Goal: Task Accomplishment & Management: Manage account settings

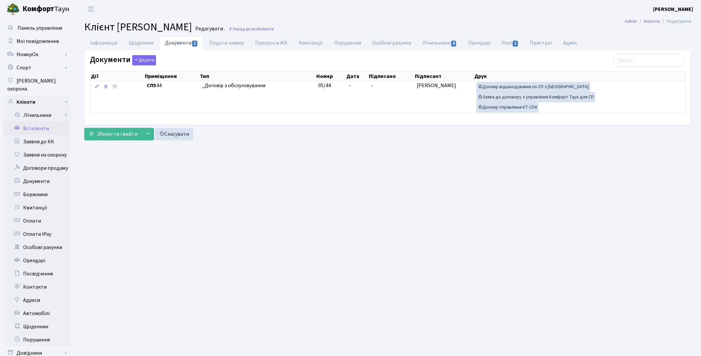
click at [50, 124] on link "Всі клієнти" at bounding box center [36, 128] width 66 height 13
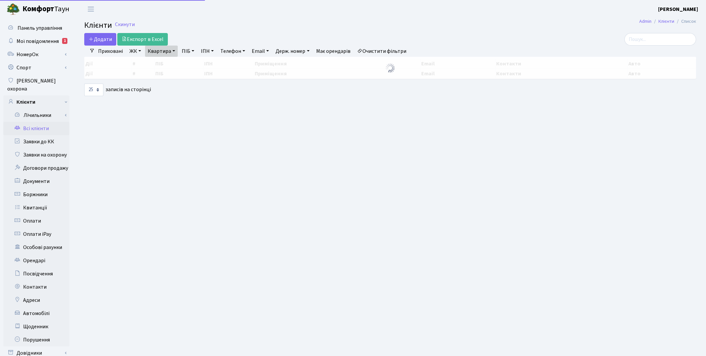
select select "25"
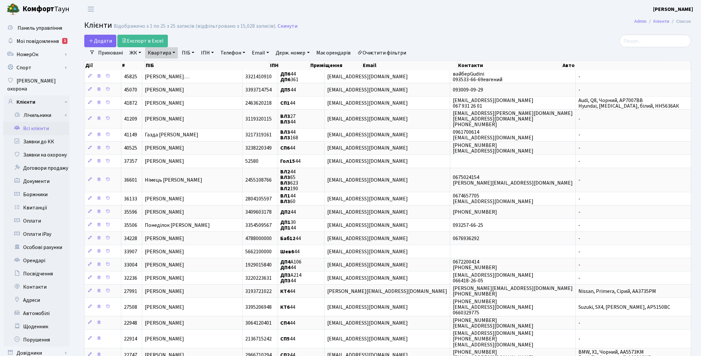
click at [167, 52] on link "Квартира" at bounding box center [161, 52] width 33 height 11
type input "4"
type input "136"
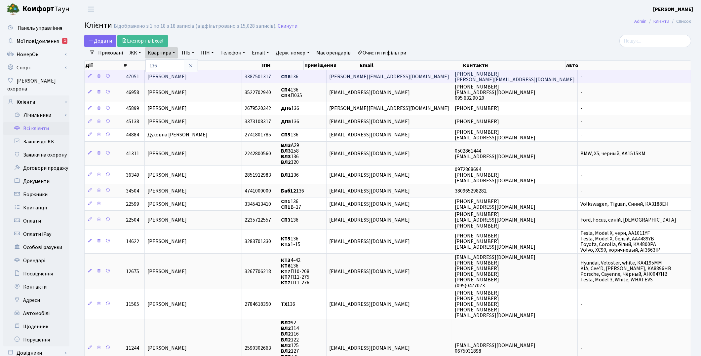
click at [175, 81] on td "[PERSON_NAME]" at bounding box center [193, 76] width 97 height 13
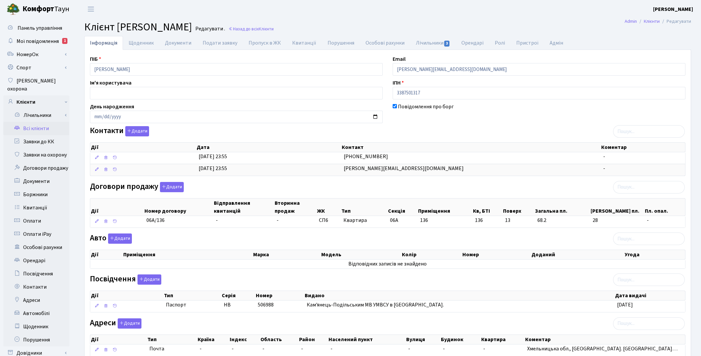
click at [40, 122] on link "Всі клієнти" at bounding box center [36, 128] width 66 height 13
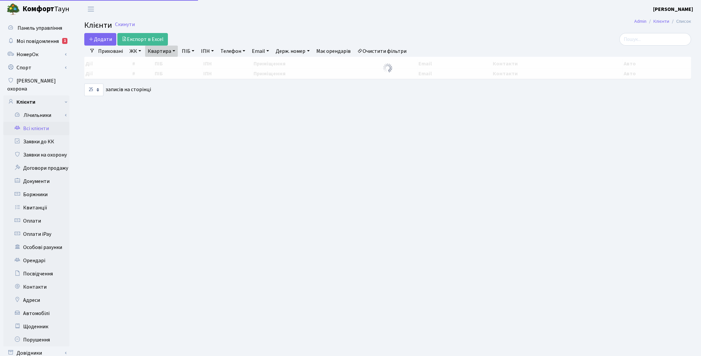
select select "25"
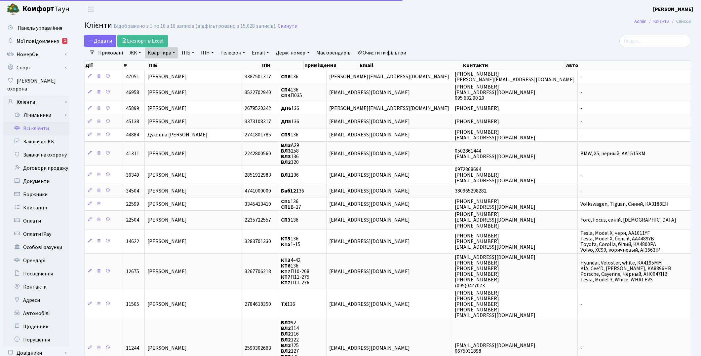
click at [395, 54] on link "Очистити фільтри" at bounding box center [382, 52] width 55 height 11
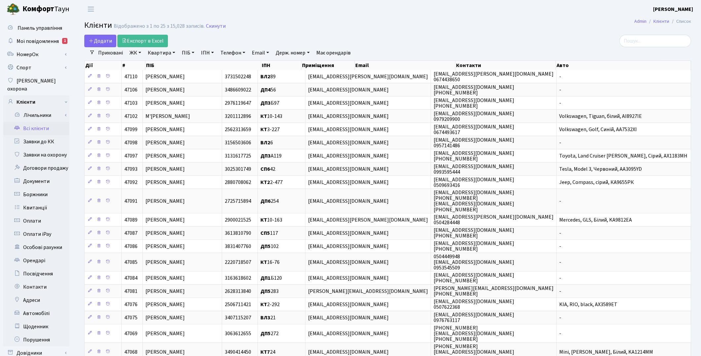
click at [190, 55] on link "ПІБ" at bounding box center [188, 52] width 18 height 11
type input "харабет"
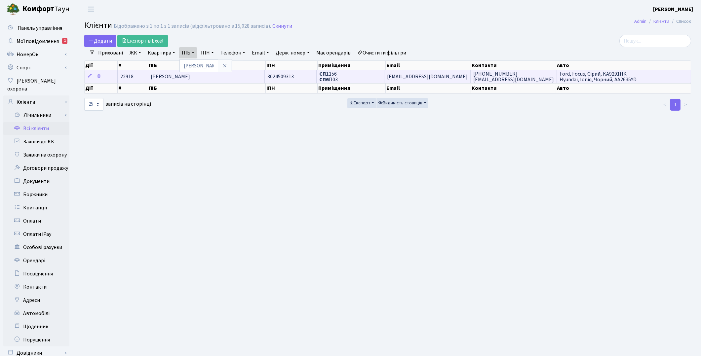
click at [217, 79] on td "Харабет Ігор Олександрович" at bounding box center [206, 76] width 117 height 13
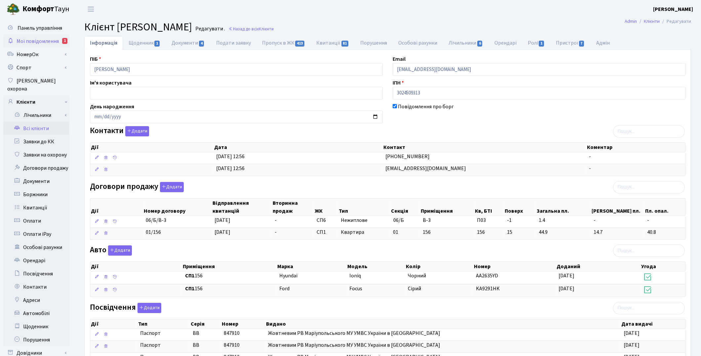
click at [42, 42] on span "Мої повідомлення" at bounding box center [38, 41] width 42 height 7
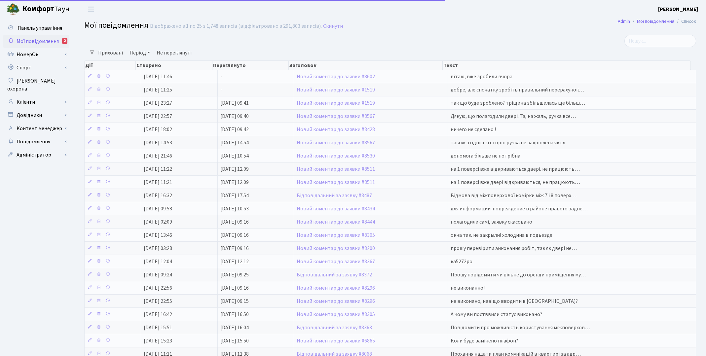
select select "25"
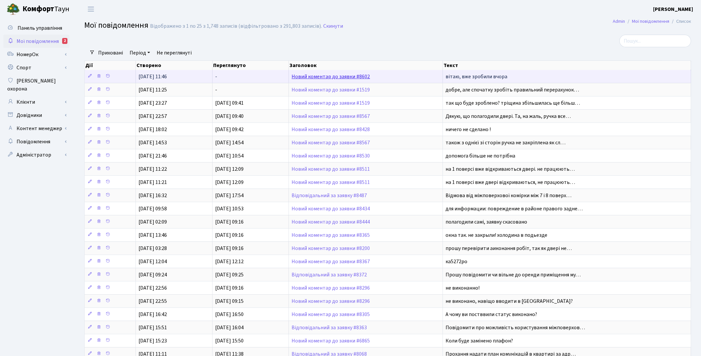
click at [333, 76] on link "Новий коментар до заявки #8602" at bounding box center [330, 76] width 78 height 7
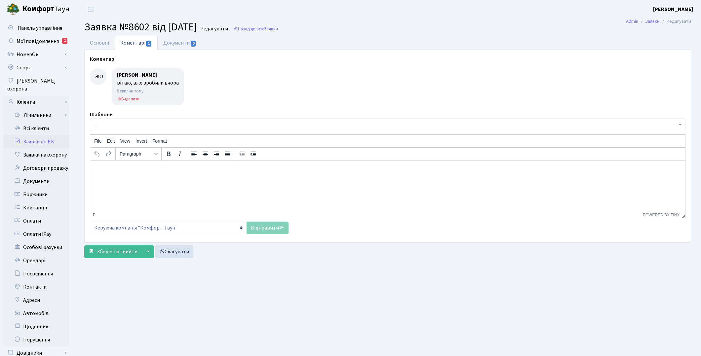
select select "6373"
select select "29"
click at [101, 47] on link "Основні" at bounding box center [99, 43] width 30 height 14
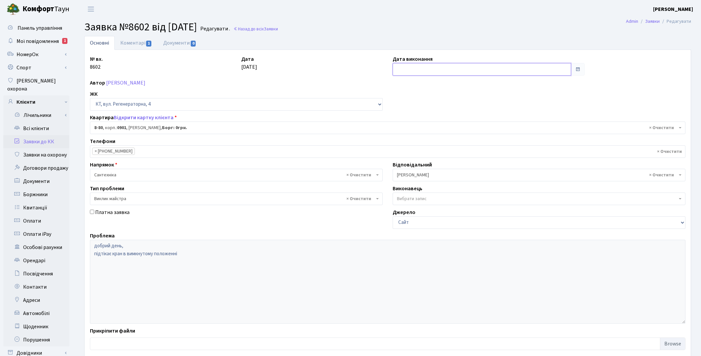
click at [406, 64] on input "text" at bounding box center [482, 69] width 178 height 13
click at [437, 98] on td "3" at bounding box center [439, 103] width 10 height 10
type input "03.10.2025"
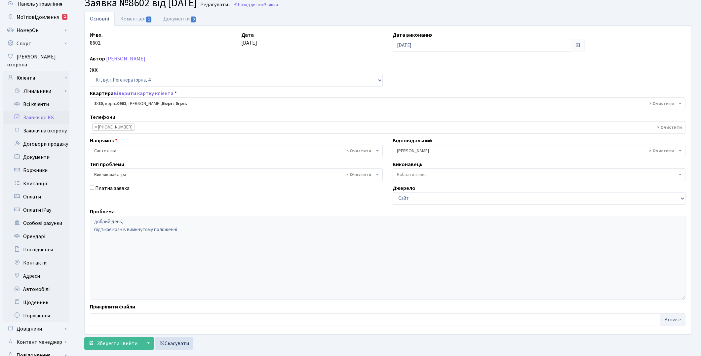
scroll to position [55, 0]
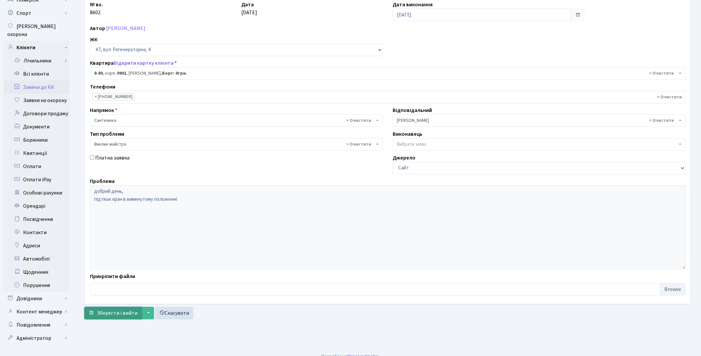
click at [110, 315] on span "Зберегти і вийти" at bounding box center [117, 313] width 41 height 7
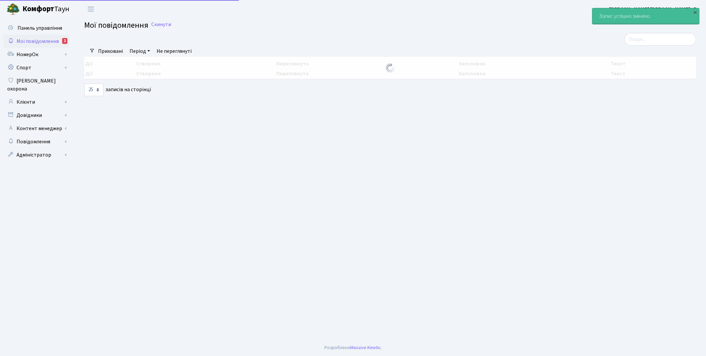
select select "25"
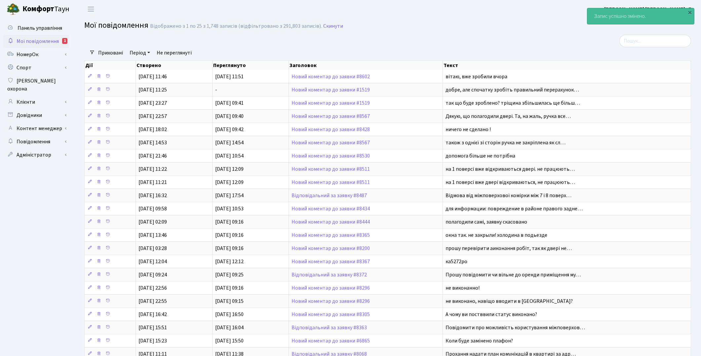
click at [45, 40] on span "Мої повідомлення" at bounding box center [38, 41] width 42 height 7
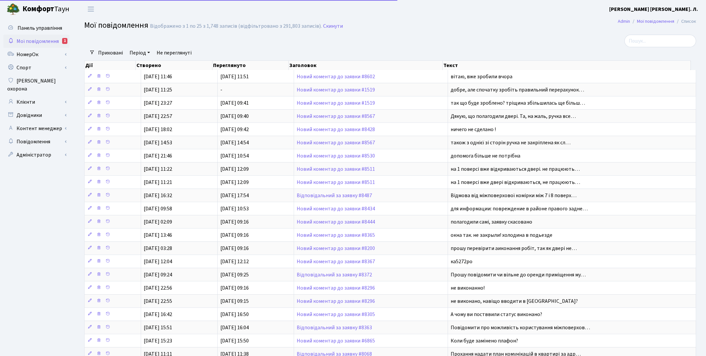
select select "25"
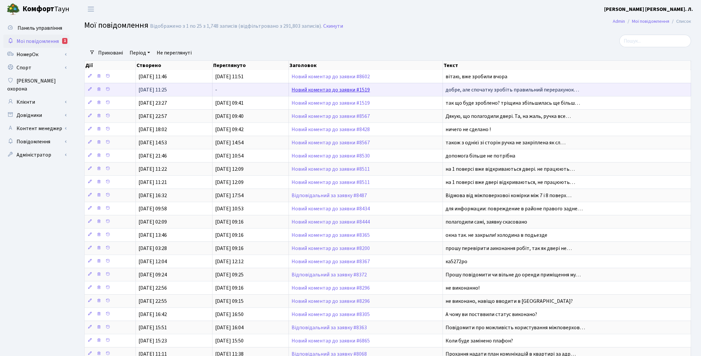
click at [342, 91] on link "Новий коментар до заявки #1519" at bounding box center [330, 89] width 78 height 7
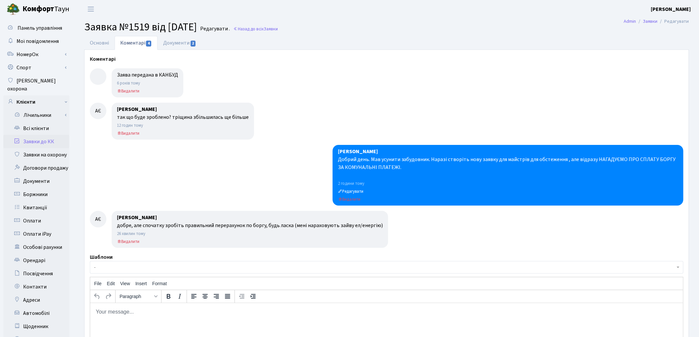
drag, startPoint x: 123, startPoint y: 324, endPoint x: 125, endPoint y: 319, distance: 5.5
click at [125, 320] on html at bounding box center [386, 312] width 593 height 18
click at [99, 45] on link "Основні" at bounding box center [99, 43] width 30 height 14
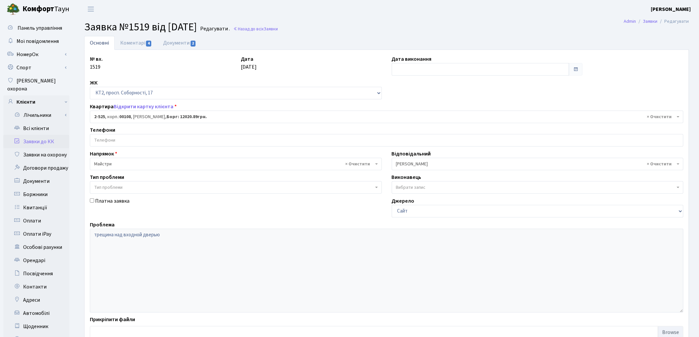
drag, startPoint x: 137, startPoint y: 42, endPoint x: 152, endPoint y: 65, distance: 27.8
click at [137, 42] on link "Коментарі 4" at bounding box center [136, 43] width 43 height 14
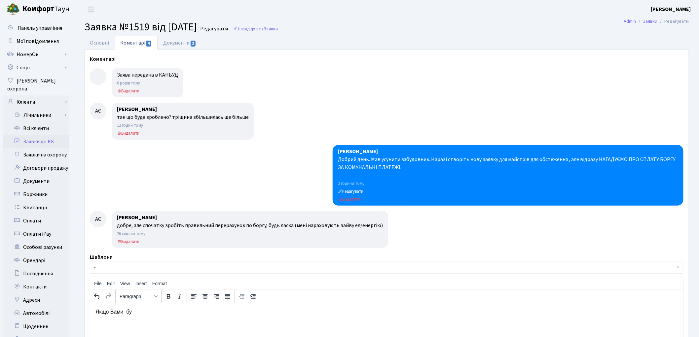
click at [139, 316] on html "Якщо Вами бу" at bounding box center [386, 312] width 593 height 18
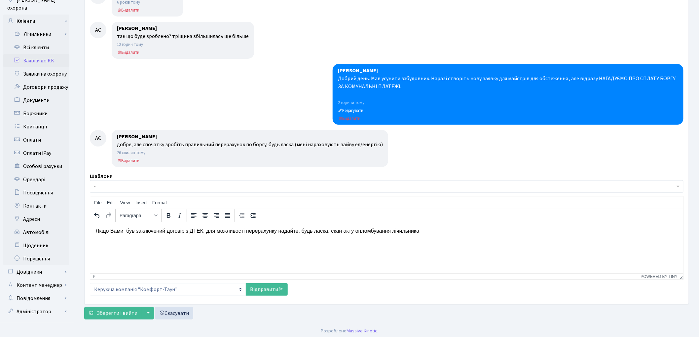
scroll to position [83, 0]
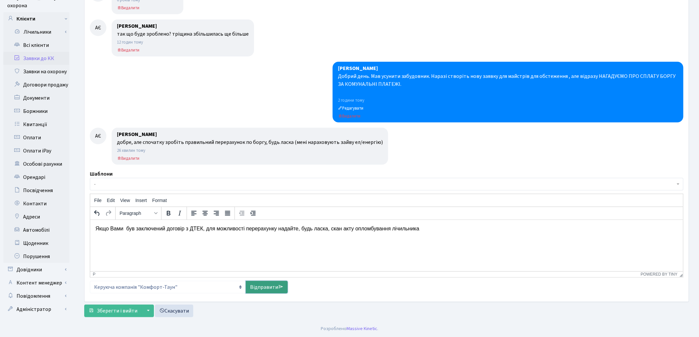
click at [258, 287] on link "Відправити" at bounding box center [267, 287] width 42 height 13
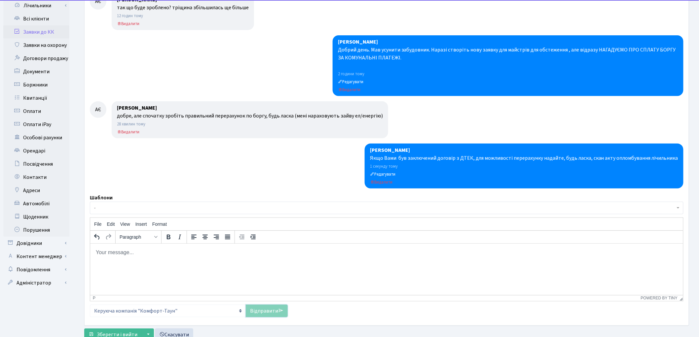
scroll to position [134, 0]
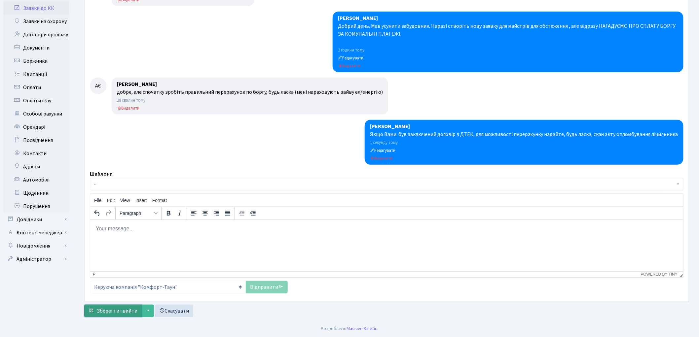
click at [123, 313] on span "Зберегти і вийти" at bounding box center [117, 311] width 41 height 7
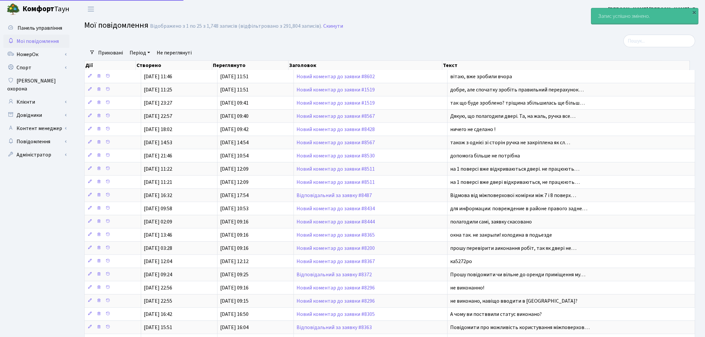
select select "25"
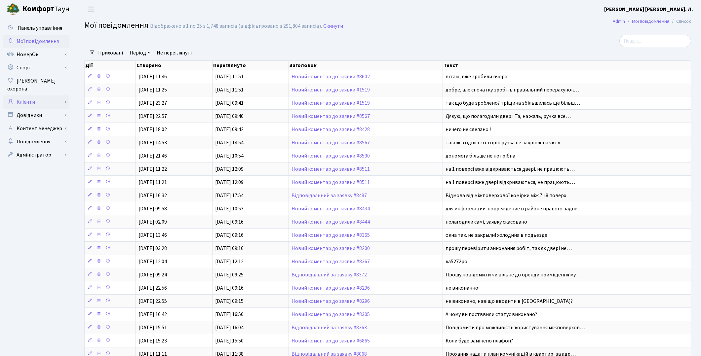
click at [38, 96] on link "Клієнти" at bounding box center [36, 102] width 66 height 13
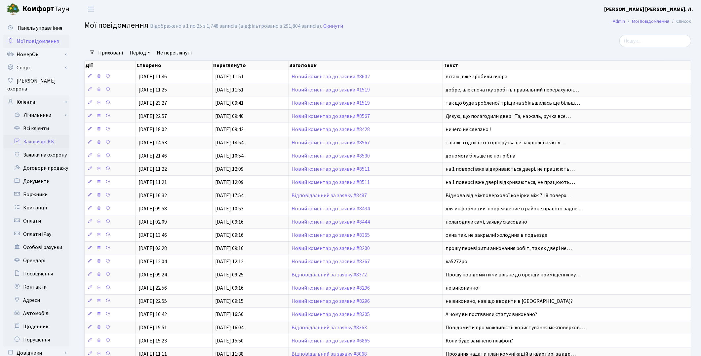
click at [42, 135] on link "Заявки до КК" at bounding box center [36, 141] width 66 height 13
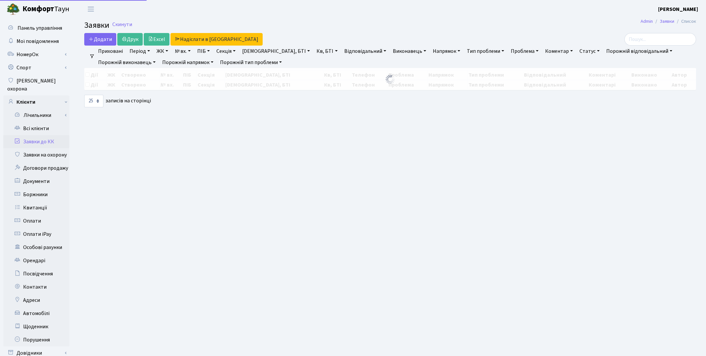
select select "25"
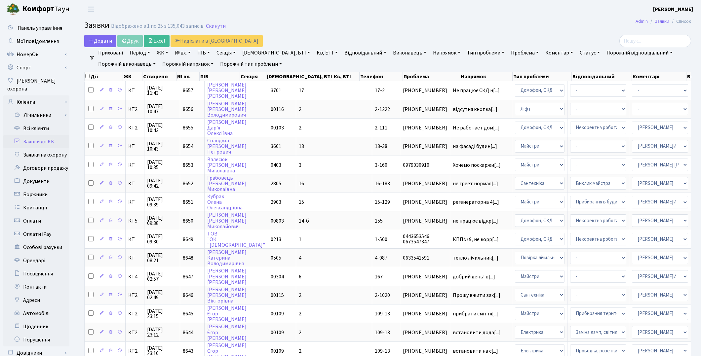
click at [390, 51] on link "Виконавець" at bounding box center [409, 52] width 39 height 11
click at [342, 51] on link "Відповідальний" at bounding box center [365, 52] width 47 height 11
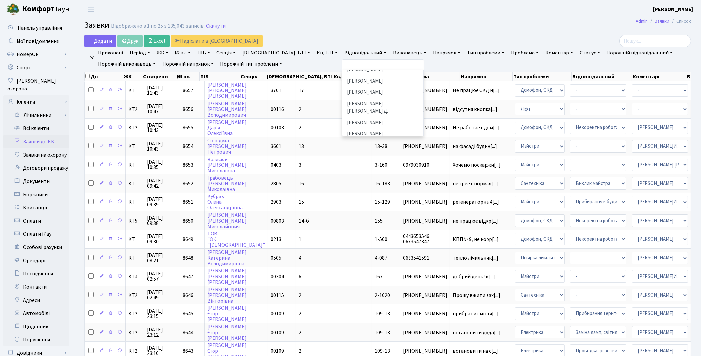
scroll to position [220, 0]
click at [343, 116] on li "Сахно Андрій" at bounding box center [383, 122] width 80 height 12
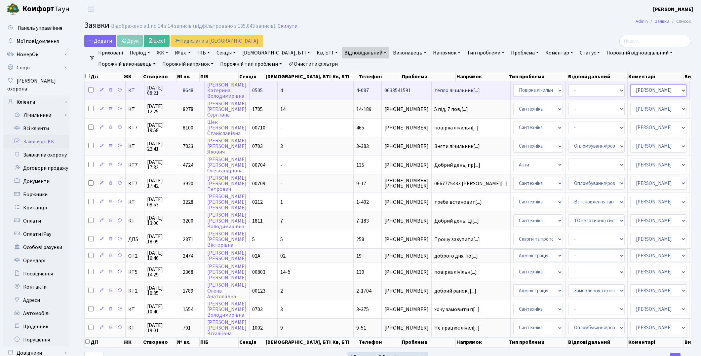
click at [630, 93] on select "- Адміністратор ЖК ДП Адміністратор ЖК КТ Адміністратор ЖК СП Вижул В. В. Горді…" at bounding box center [658, 90] width 56 height 13
click at [630, 90] on select "- Адміністратор ЖК ДП Адміністратор ЖК КТ Адміністратор ЖК СП Вижул В. В. Горді…" at bounding box center [658, 90] width 56 height 13
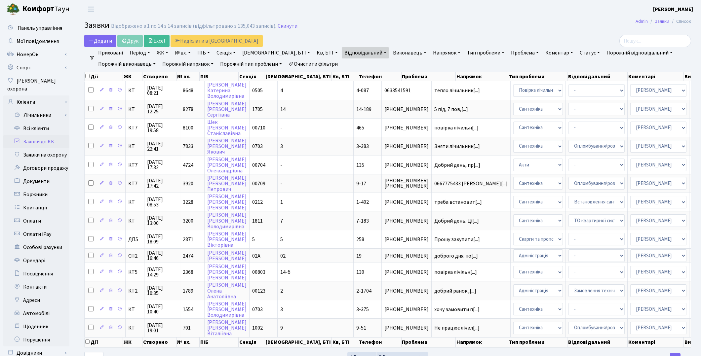
click at [516, 20] on main "Admin Заявки Список Заявки Відображено з 1 по 14 з 14 записів (відфільтровано з…" at bounding box center [387, 210] width 627 height 385
click at [31, 122] on link "Всі клієнти" at bounding box center [36, 128] width 66 height 13
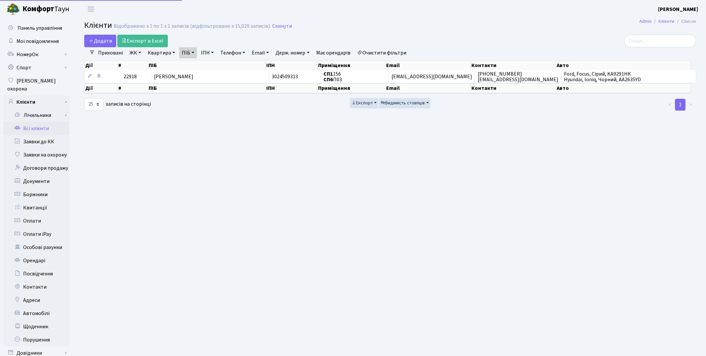
select select "25"
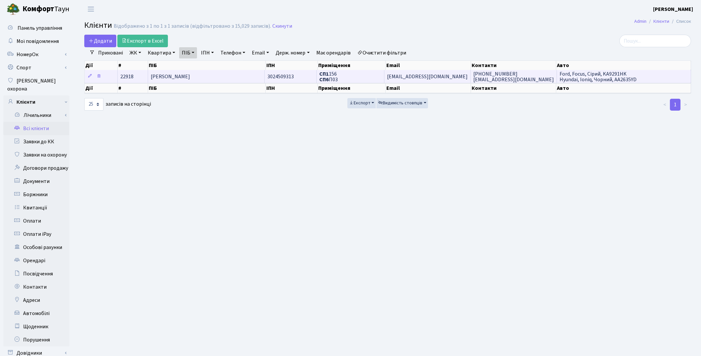
click at [168, 75] on span "[PERSON_NAME]" at bounding box center [170, 76] width 39 height 7
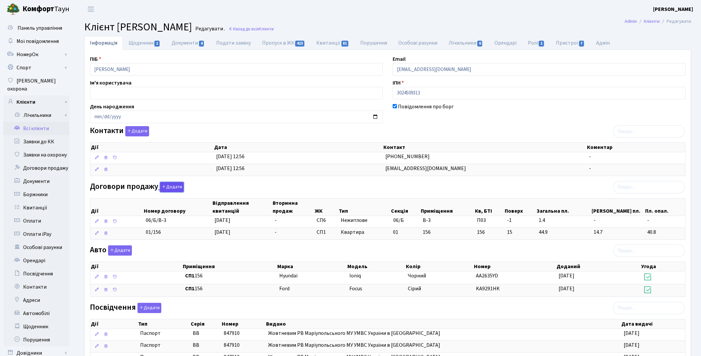
click at [169, 188] on button "Додати" at bounding box center [172, 187] width 24 height 10
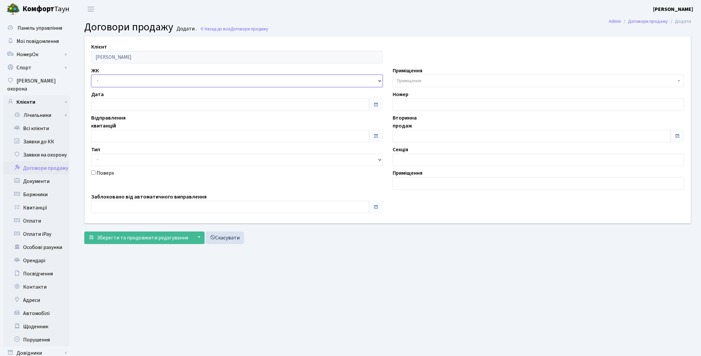
click at [108, 79] on select "- ТХ, вул. [STREET_ADDRESS] Регенераторна, 4 КТ2, просп. [STREET_ADDRESS] [STRE…" at bounding box center [236, 81] width 291 height 13
select select "341"
click at [91, 75] on select "- ТХ, вул. [STREET_ADDRESS] Регенераторна, 4 КТ2, просп. [STREET_ADDRESS] [STRE…" at bounding box center [236, 81] width 291 height 13
select select
click at [414, 78] on span "Приміщення" at bounding box center [409, 81] width 24 height 7
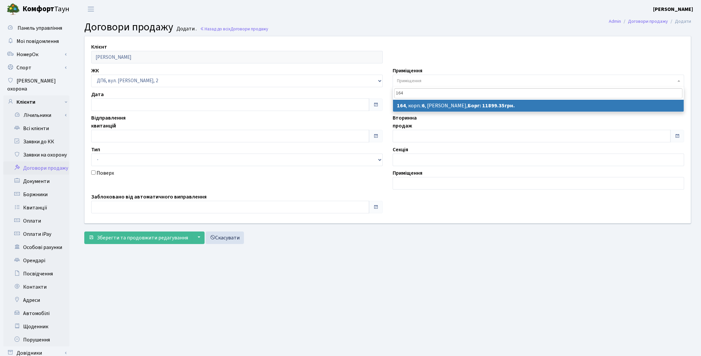
type input "164"
click at [167, 79] on select "- ТХ, вул. [STREET_ADDRESS] Регенераторна, 4 КТ2, просп. [STREET_ADDRESS] [STRE…" at bounding box center [236, 81] width 291 height 13
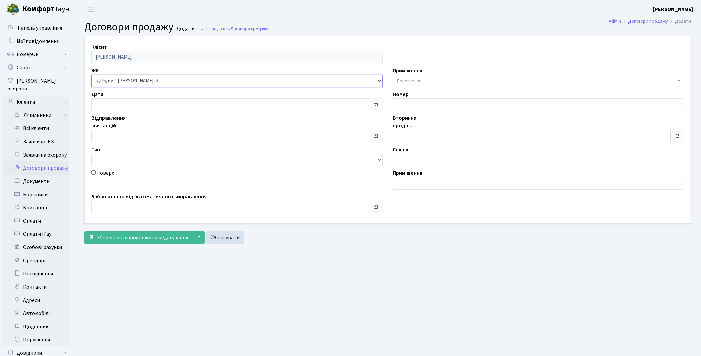
select select "331"
click at [91, 75] on select "- ТХ, вул. [STREET_ADDRESS] Регенераторна, 4 КТ2, просп. [STREET_ADDRESS] [STRE…" at bounding box center [236, 81] width 291 height 13
select select
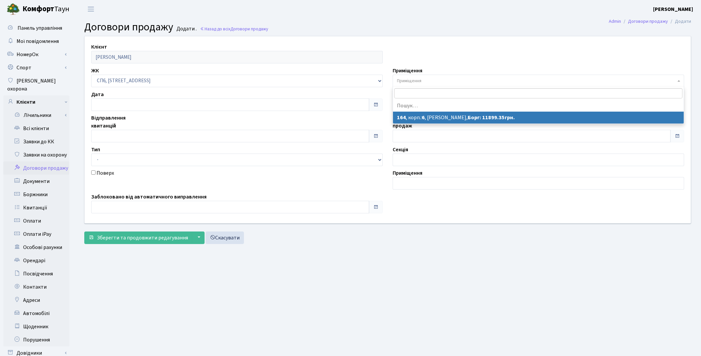
click at [408, 81] on span "Приміщення" at bounding box center [409, 81] width 24 height 7
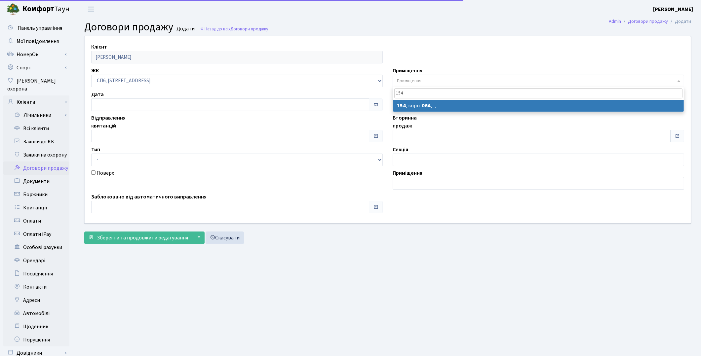
type input "154"
select select "21822"
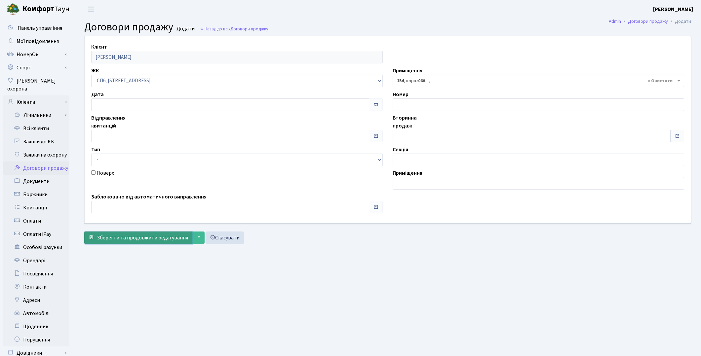
click at [116, 237] on span "Зберегти та продовжити редагування" at bounding box center [142, 237] width 91 height 7
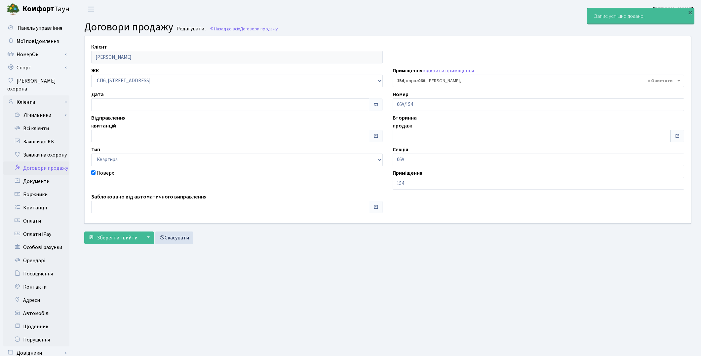
select select "21822"
click at [116, 237] on span "Зберегти і вийти" at bounding box center [117, 237] width 41 height 7
select select "21822"
click at [44, 122] on link "Всі клієнти" at bounding box center [36, 128] width 66 height 13
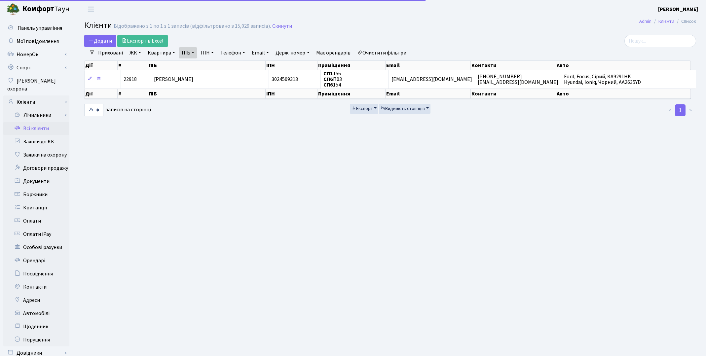
select select "25"
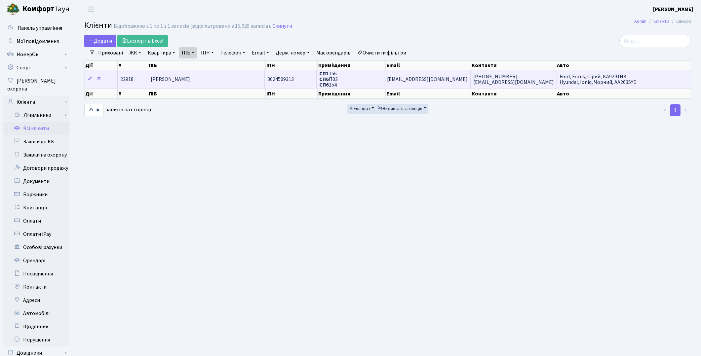
click at [171, 79] on span "[PERSON_NAME]" at bounding box center [170, 79] width 39 height 7
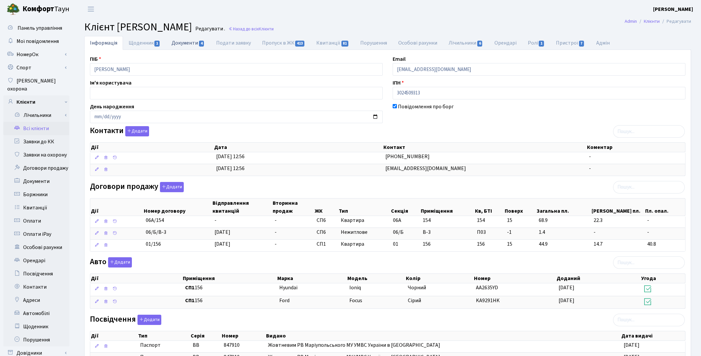
click at [187, 43] on link "Документи 4" at bounding box center [188, 43] width 44 height 14
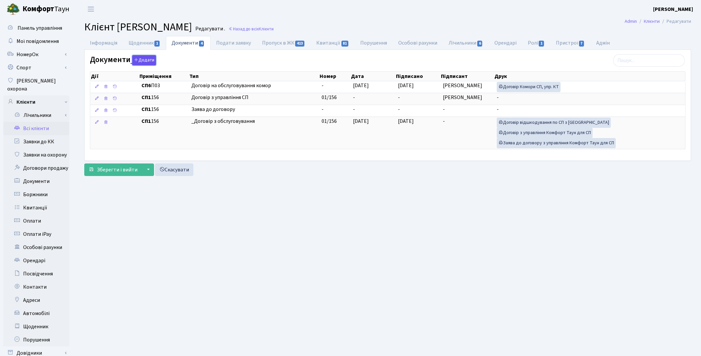
click at [143, 61] on button "Додати" at bounding box center [144, 60] width 24 height 10
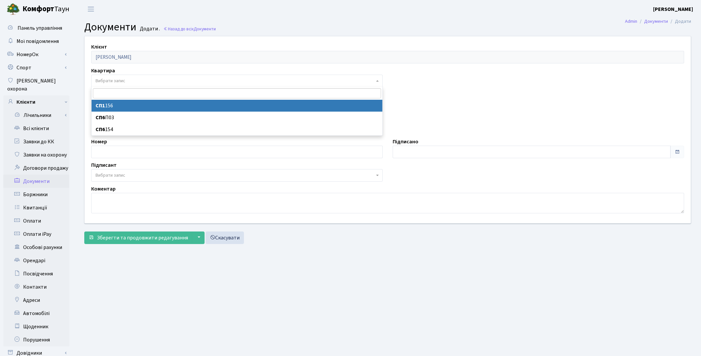
click at [123, 81] on span "Вибрати запис" at bounding box center [111, 81] width 30 height 7
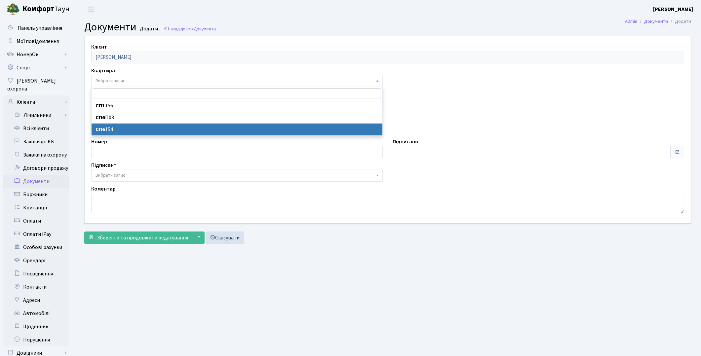
select select "178769"
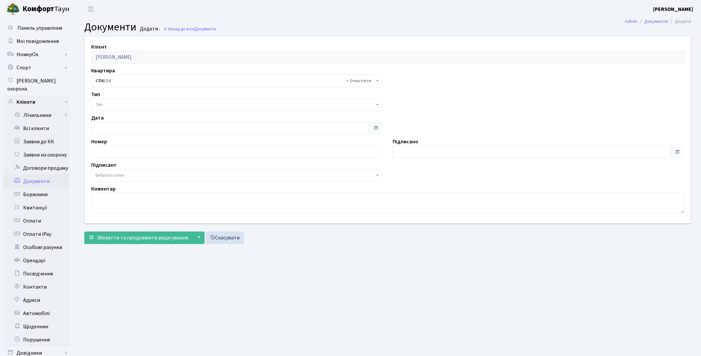
click at [121, 104] on span "Тип" at bounding box center [235, 104] width 279 height 7
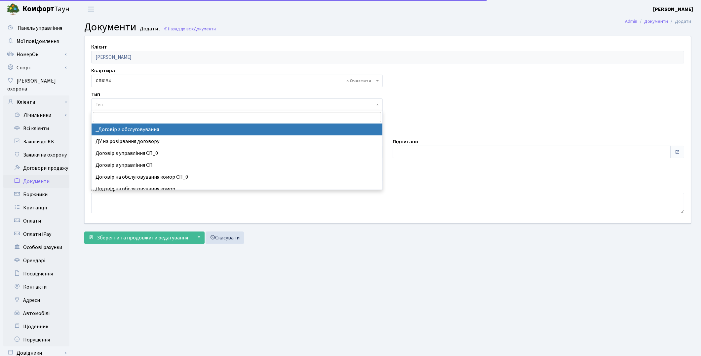
select select "289"
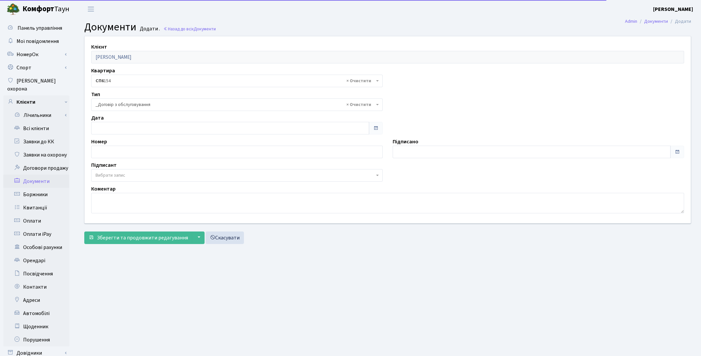
click at [140, 176] on span "Вибрати запис" at bounding box center [235, 175] width 279 height 7
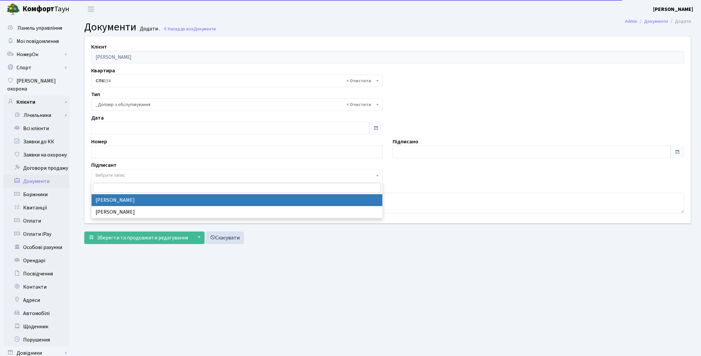
select select "74"
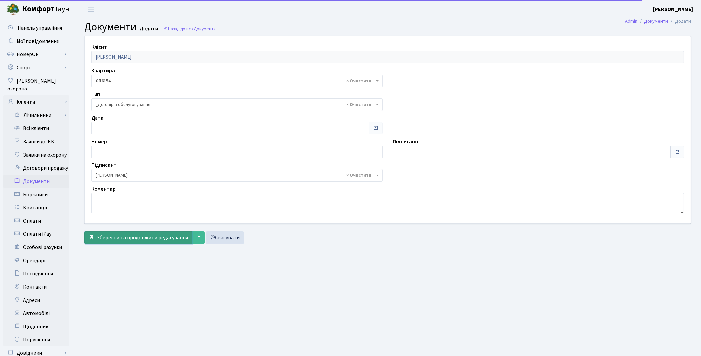
click at [125, 241] on span "Зберегти та продовжити редагування" at bounding box center [142, 237] width 91 height 7
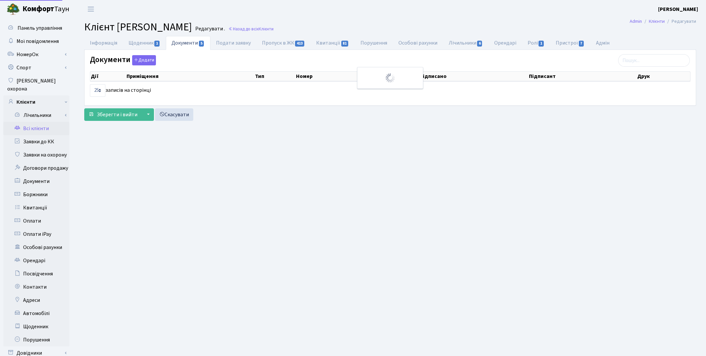
select select "25"
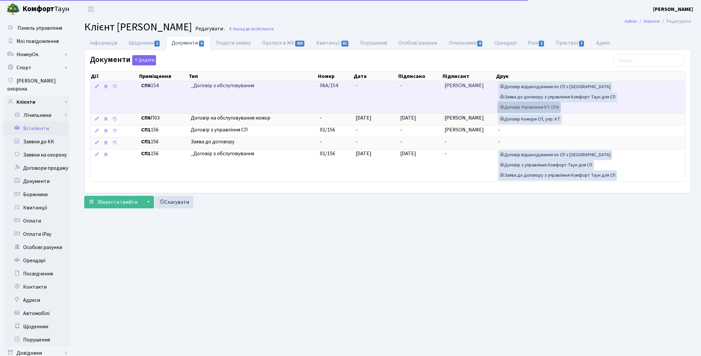
click at [521, 108] on link "Договір Управління КТ СП4" at bounding box center [529, 107] width 62 height 10
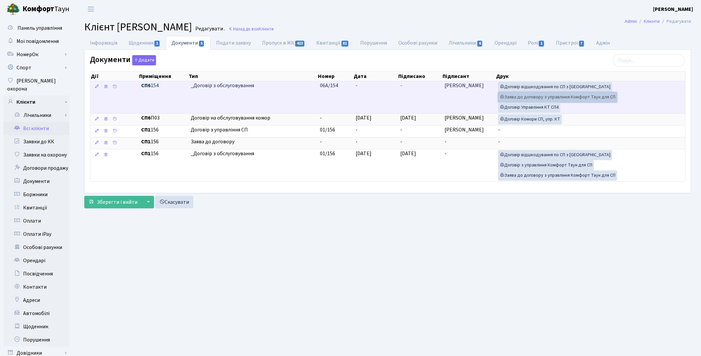
click at [519, 100] on link "Заява до договору з управління Комфорт Таун для СП" at bounding box center [557, 97] width 119 height 10
click at [551, 87] on link "Договір відшкодування по СП з Екві" at bounding box center [555, 87] width 114 height 10
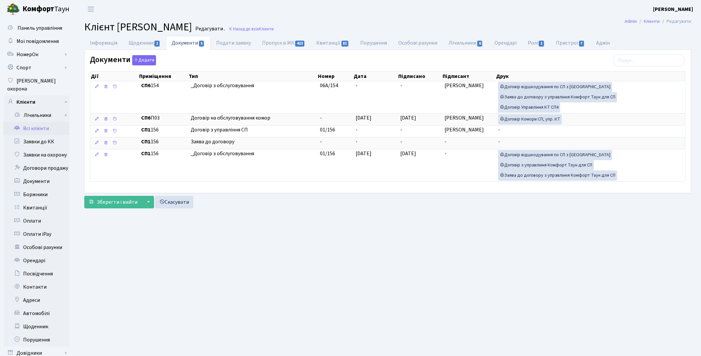
click at [31, 123] on link "Всі клієнти" at bounding box center [36, 128] width 66 height 13
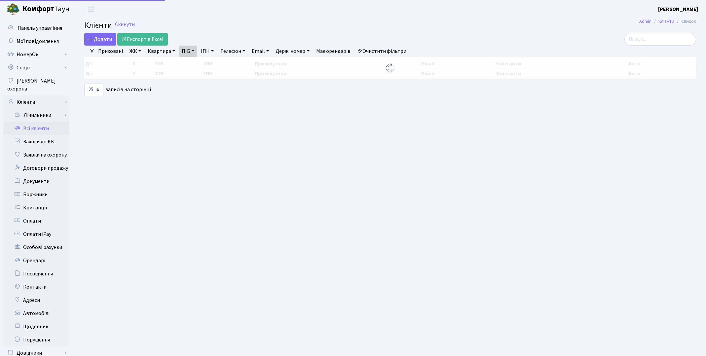
select select "25"
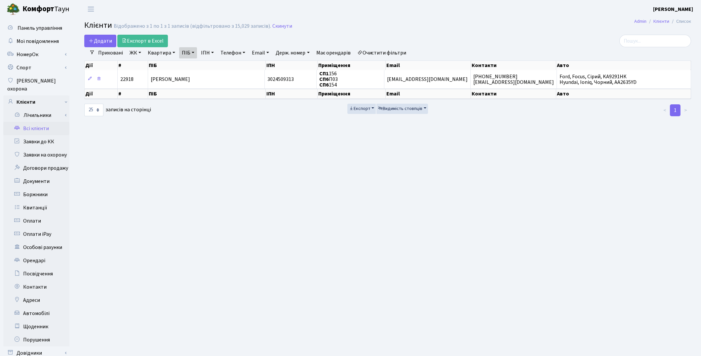
click at [196, 53] on link "ПІБ" at bounding box center [188, 52] width 18 height 11
click at [377, 52] on link "Очистити фільтри" at bounding box center [382, 52] width 55 height 11
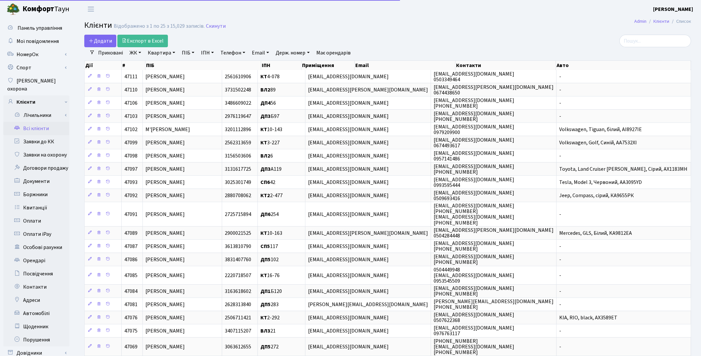
click at [159, 54] on link "Квартира" at bounding box center [161, 52] width 33 height 11
type input "136"
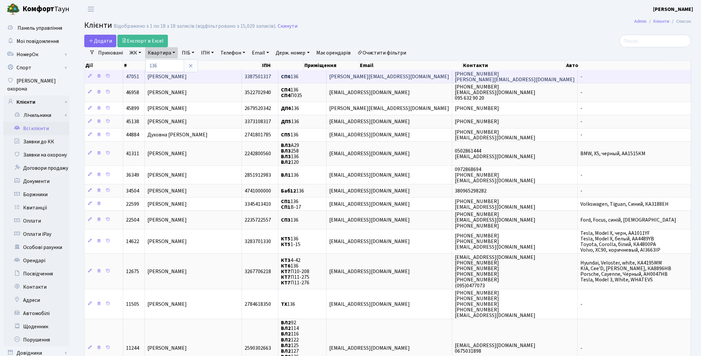
click at [232, 75] on td "[PERSON_NAME]" at bounding box center [193, 76] width 97 height 13
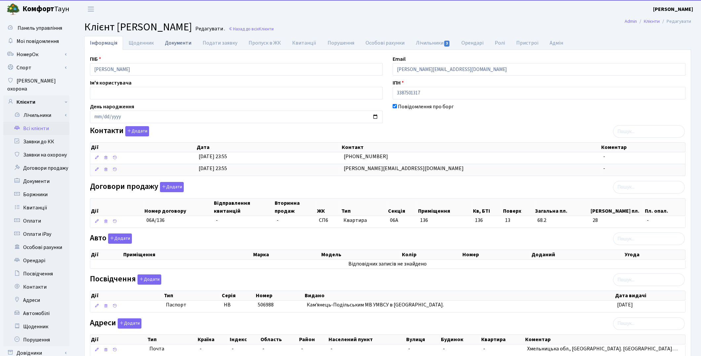
click at [179, 45] on link "Документи" at bounding box center [178, 43] width 38 height 14
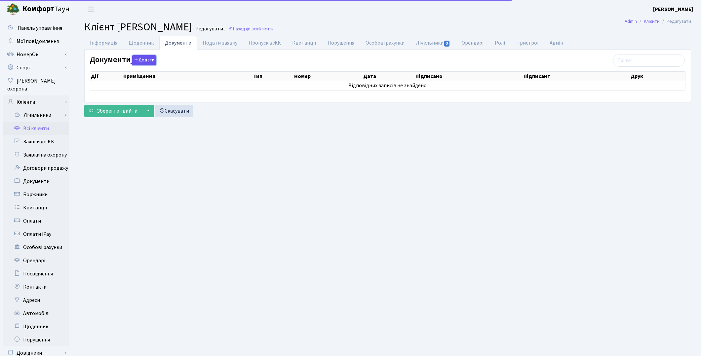
click at [147, 64] on button "Додати" at bounding box center [144, 60] width 24 height 10
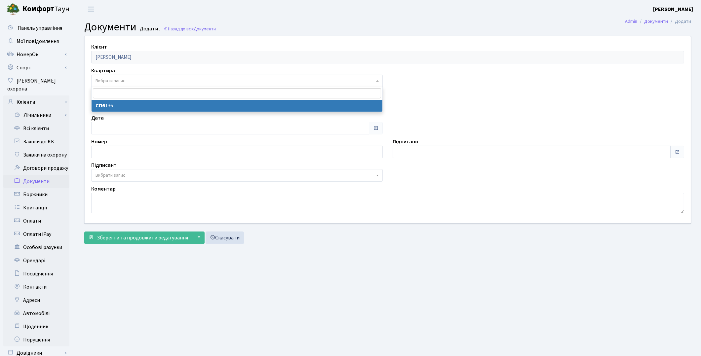
click at [110, 78] on span "Вибрати запис" at bounding box center [111, 81] width 30 height 7
select select "178710"
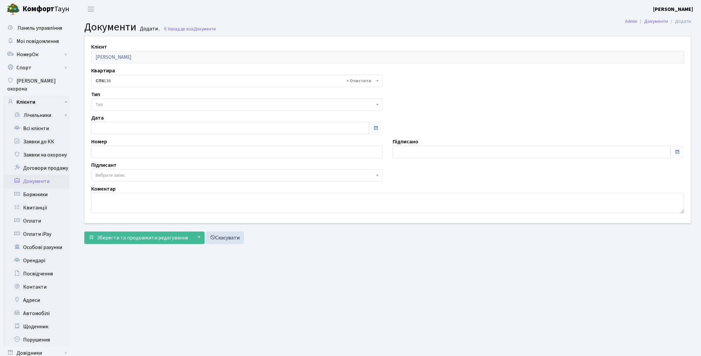
click at [114, 104] on span "Тип" at bounding box center [235, 104] width 279 height 7
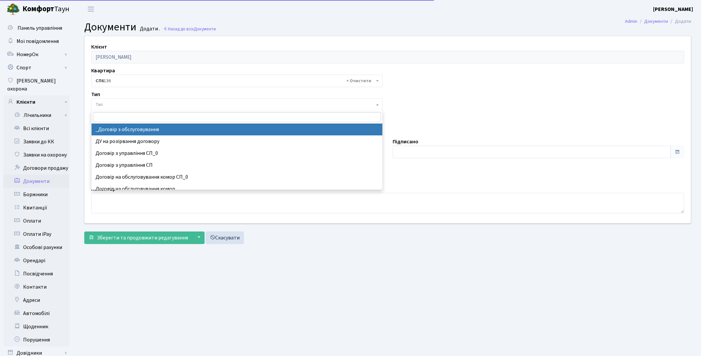
select select "289"
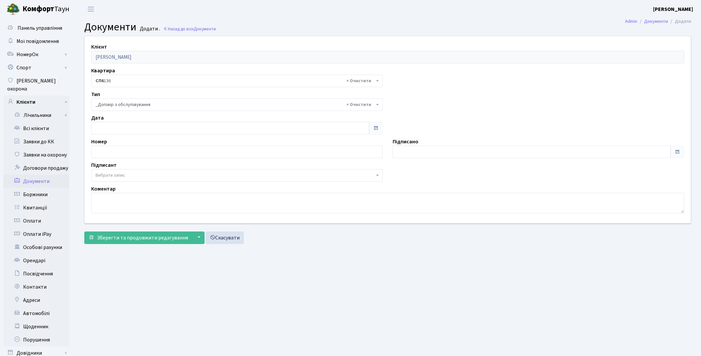
click at [117, 170] on span "Вибрати запис" at bounding box center [236, 175] width 291 height 13
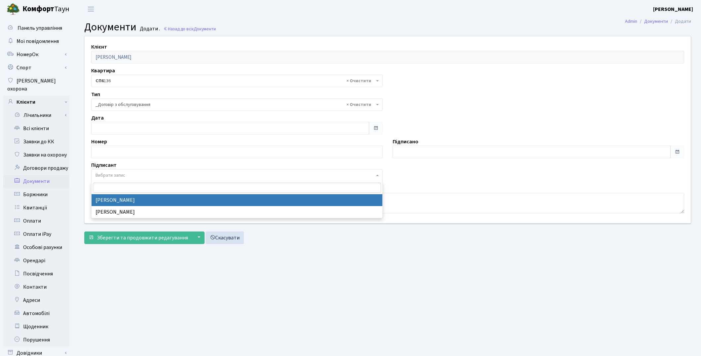
select select "74"
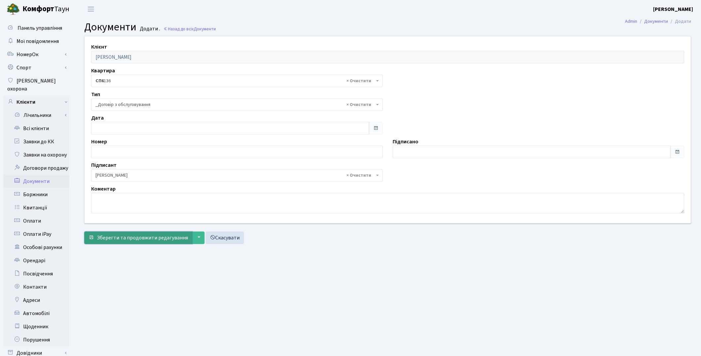
click at [135, 237] on span "Зберегти та продовжити редагування" at bounding box center [142, 237] width 91 height 7
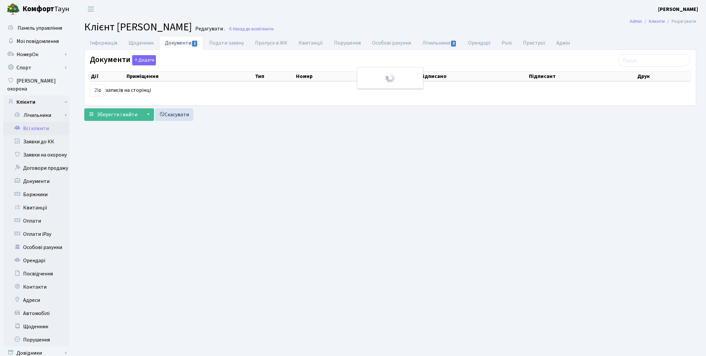
select select "25"
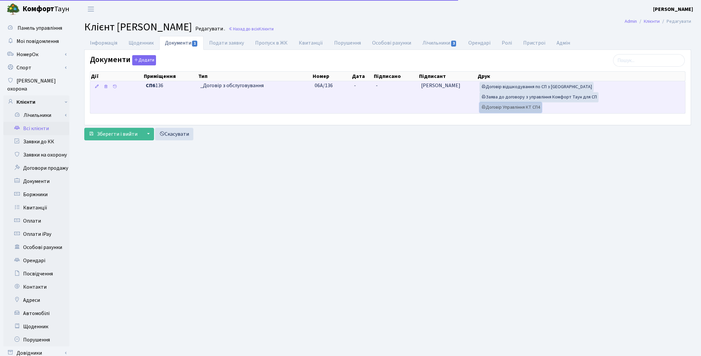
click at [517, 108] on link "Договір Управління КТ СП4" at bounding box center [510, 107] width 62 height 10
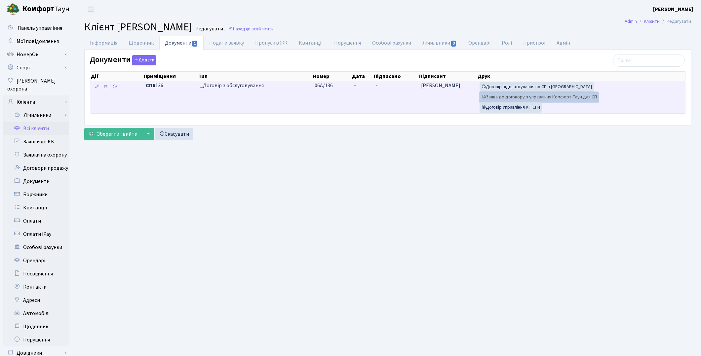
click at [526, 96] on link "Заява до договору з управління Комфорт Таун для СП" at bounding box center [538, 97] width 119 height 10
click at [530, 88] on link "Договір відшкодування по СП з [GEOGRAPHIC_DATA]" at bounding box center [536, 87] width 114 height 10
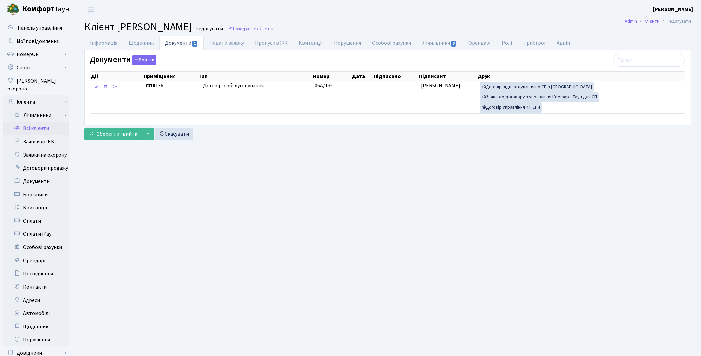
click at [44, 122] on link "Всі клієнти" at bounding box center [36, 128] width 66 height 13
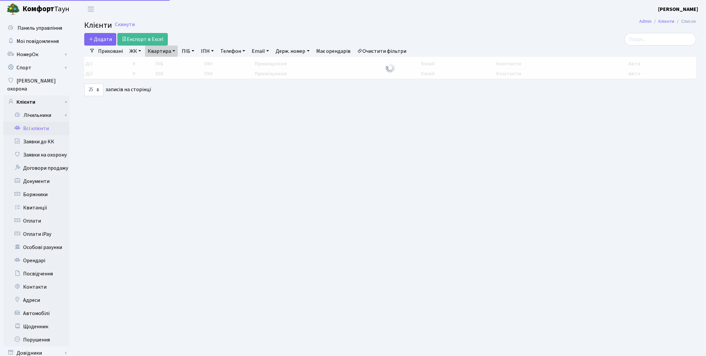
select select "25"
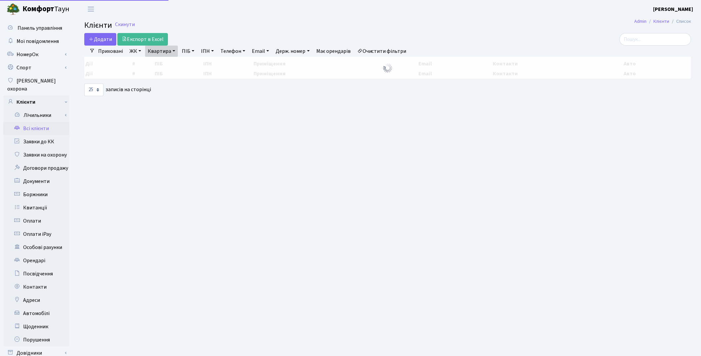
click at [160, 48] on link "Квартира" at bounding box center [161, 51] width 33 height 11
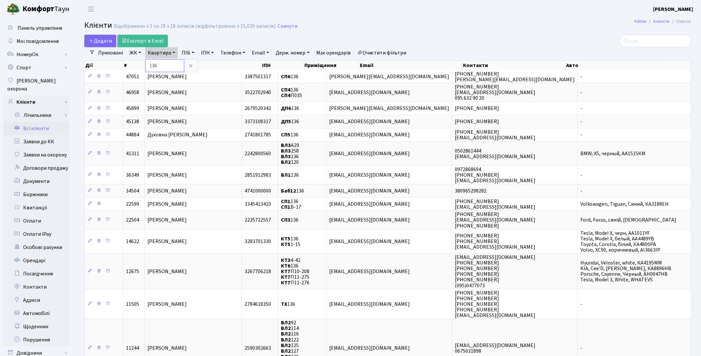
click at [167, 63] on input "136" at bounding box center [164, 65] width 39 height 13
type input "1"
type input "36"
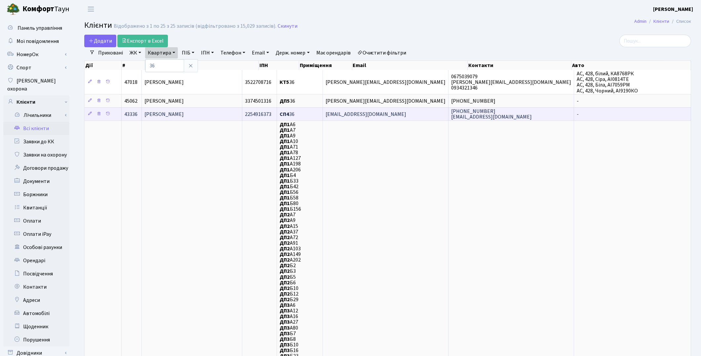
click at [163, 112] on span "[PERSON_NAME]" at bounding box center [163, 114] width 39 height 7
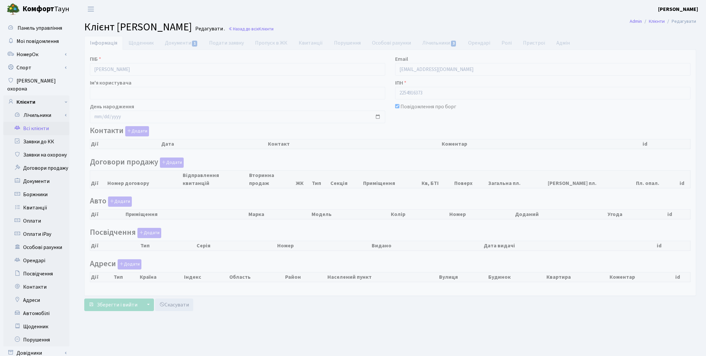
checkbox input "true"
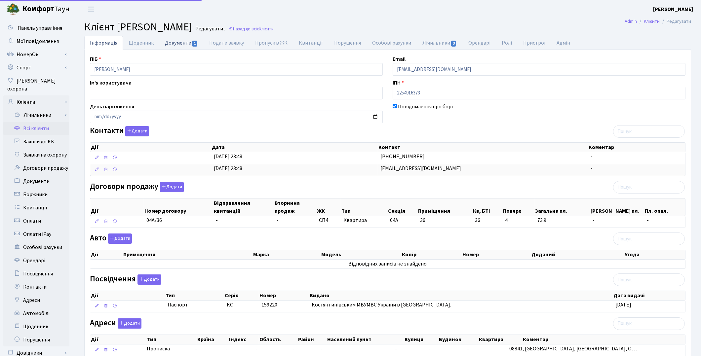
click at [179, 45] on link "Документи 1" at bounding box center [181, 43] width 44 height 14
select select "25"
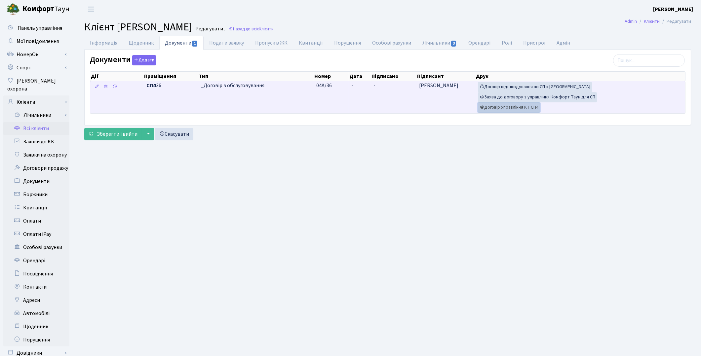
click at [526, 107] on link "Договір Управління КТ СП4" at bounding box center [509, 107] width 62 height 10
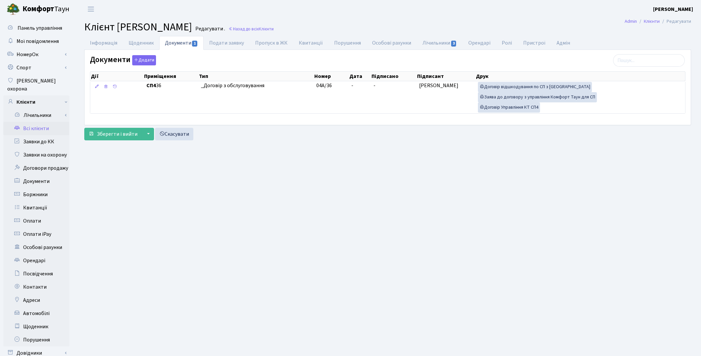
click at [36, 122] on link "Всі клієнти" at bounding box center [36, 128] width 66 height 13
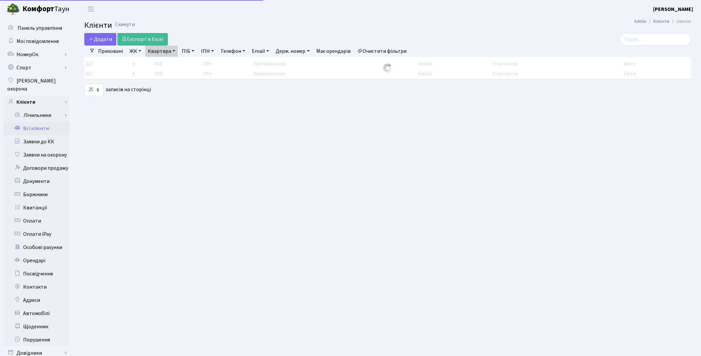
select select "25"
click at [169, 52] on link "Квартира" at bounding box center [161, 51] width 33 height 11
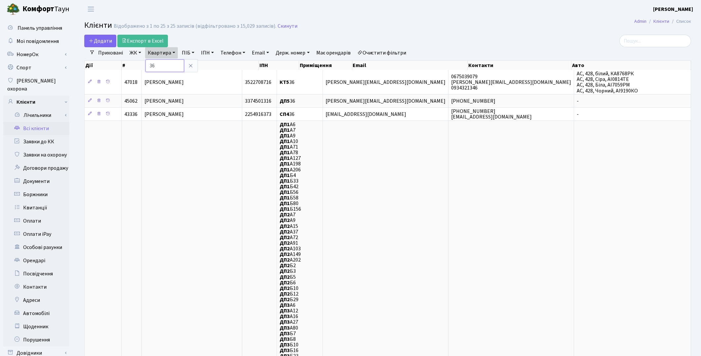
click at [172, 65] on input "36" at bounding box center [164, 65] width 39 height 13
type input "3"
type input "181"
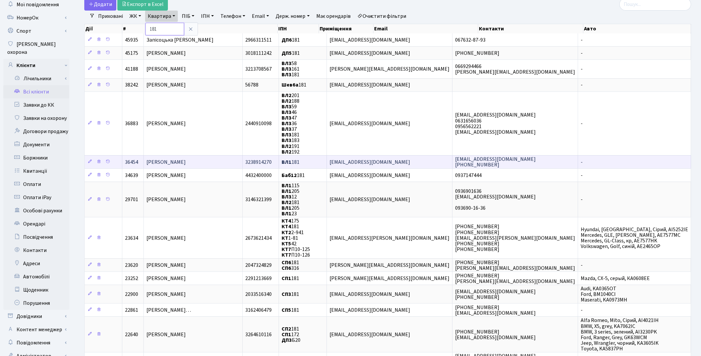
scroll to position [73, 0]
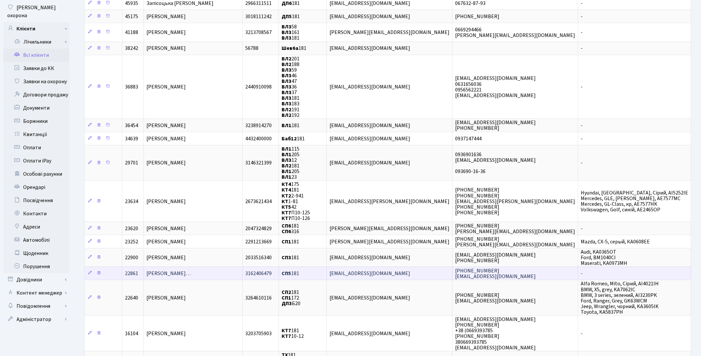
click at [191, 270] on span "[PERSON_NAME]…" at bounding box center [168, 273] width 45 height 7
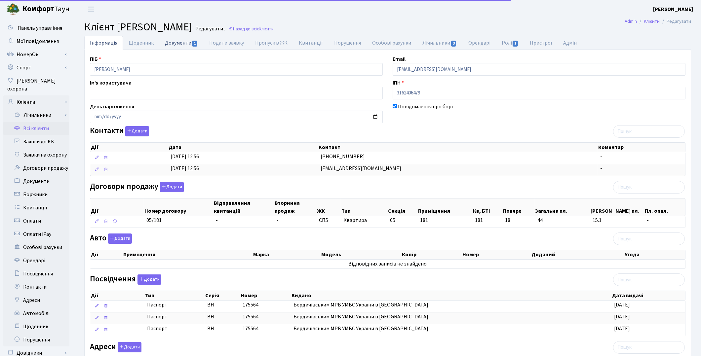
click at [174, 40] on link "Документи 1" at bounding box center [181, 43] width 44 height 14
select select "25"
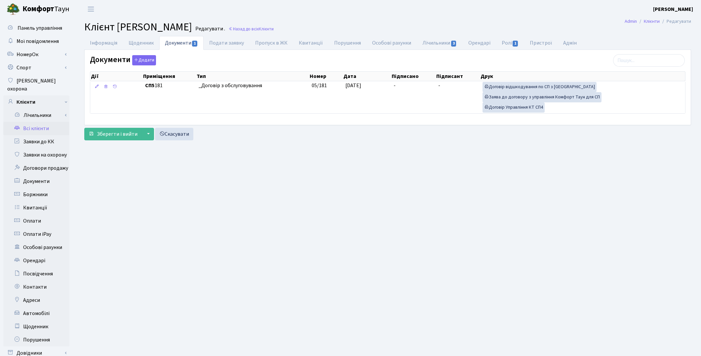
click at [37, 122] on link "Всі клієнти" at bounding box center [36, 128] width 66 height 13
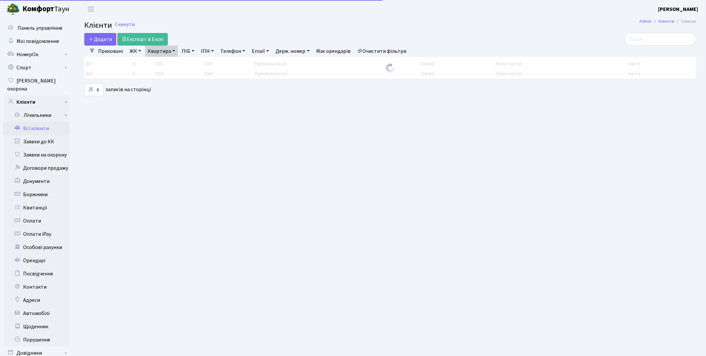
select select "25"
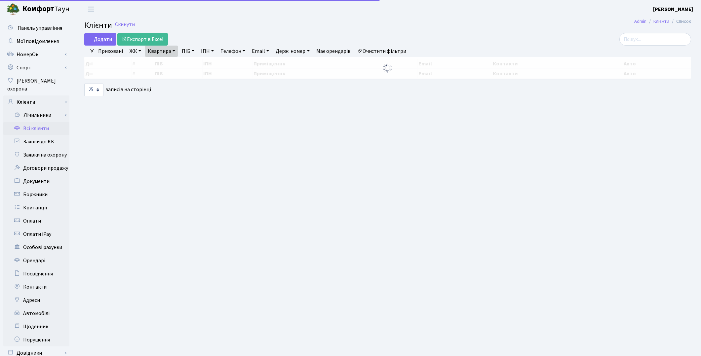
click at [187, 52] on link "ПІБ" at bounding box center [188, 51] width 18 height 11
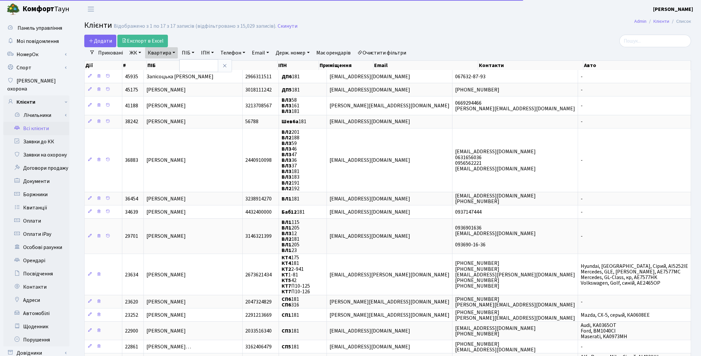
click at [388, 51] on link "Очистити фільтри" at bounding box center [382, 52] width 55 height 11
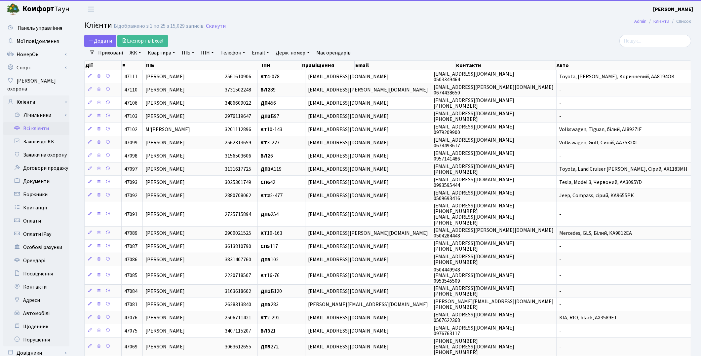
click at [183, 54] on link "ПІБ" at bounding box center [188, 52] width 18 height 11
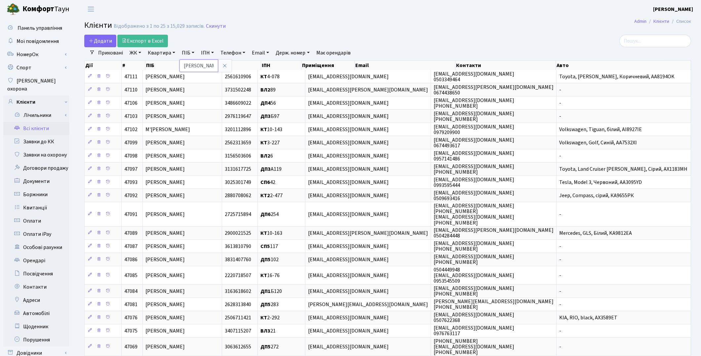
type input "[PERSON_NAME]"
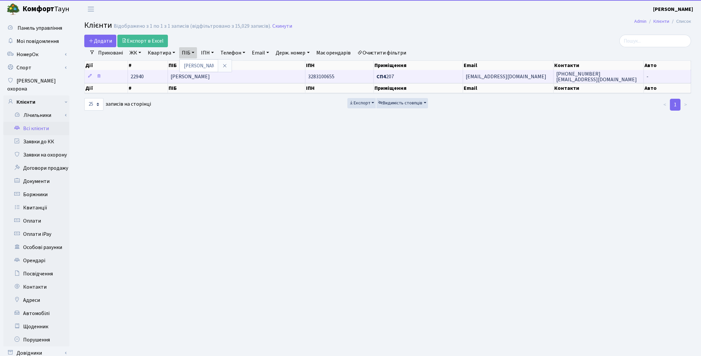
click at [202, 78] on span "[PERSON_NAME]" at bounding box center [190, 76] width 39 height 7
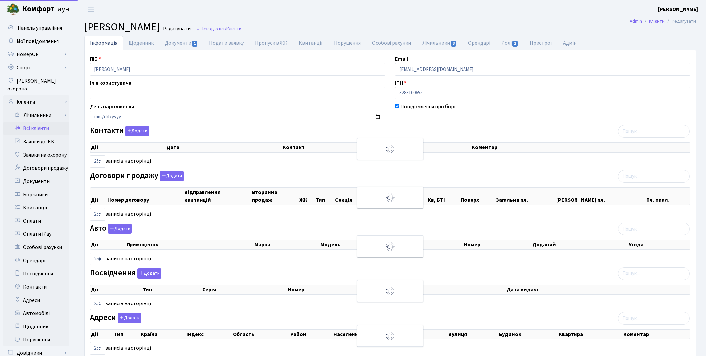
select select "25"
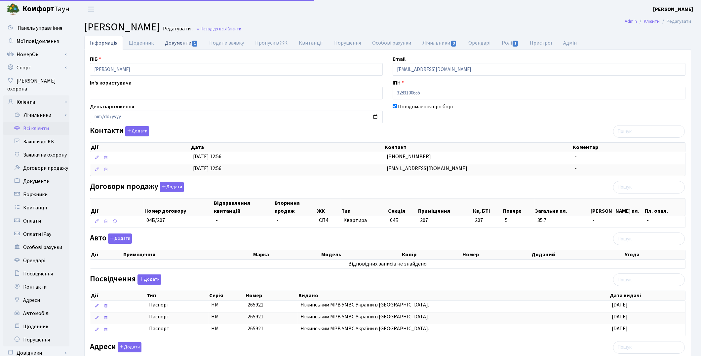
click at [180, 42] on link "Документи 1" at bounding box center [181, 43] width 44 height 14
select select "25"
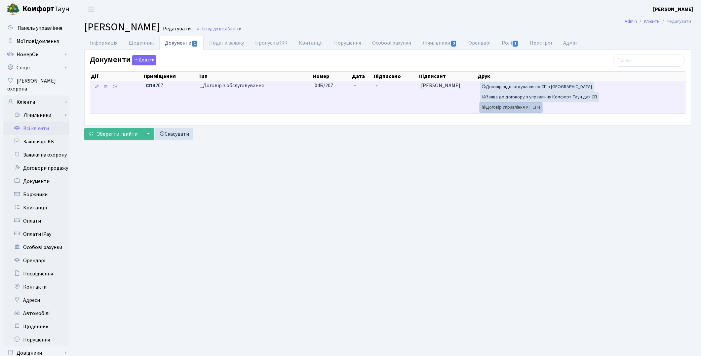
click at [503, 110] on link "Договір Управління КТ СП4" at bounding box center [511, 107] width 62 height 10
click at [511, 88] on link "Договір відшкодування по СП з [GEOGRAPHIC_DATA]" at bounding box center [537, 87] width 114 height 10
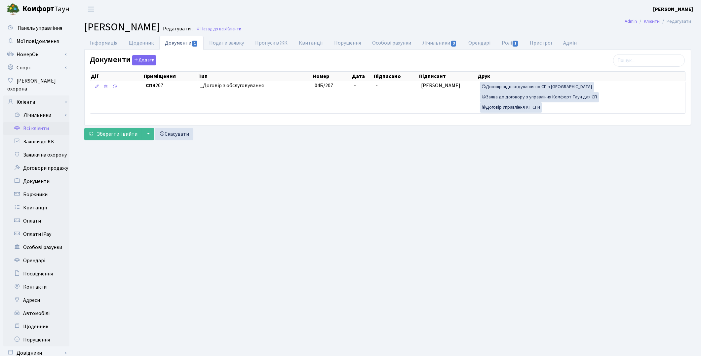
click at [33, 122] on link "Всі клієнти" at bounding box center [36, 128] width 66 height 13
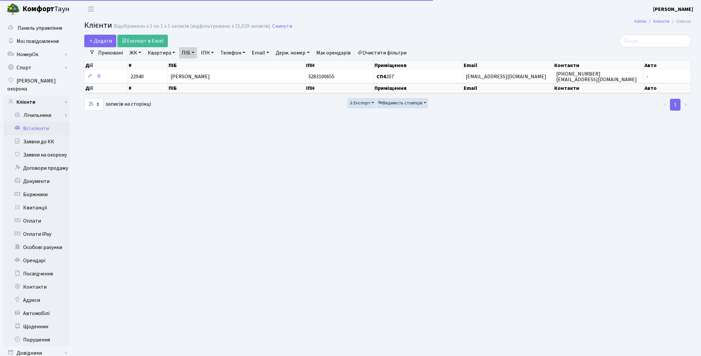
select select "25"
click at [404, 51] on link "Очистити фільтри" at bounding box center [382, 52] width 55 height 11
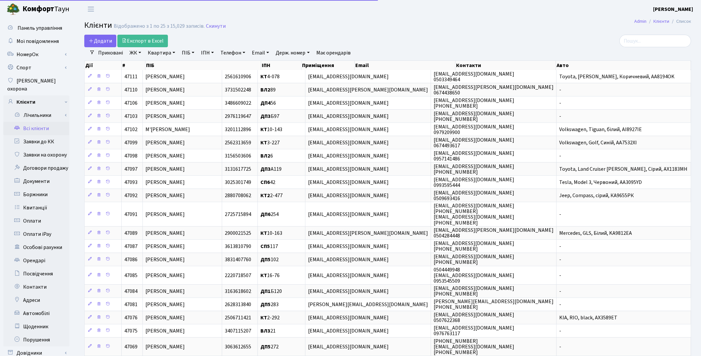
click at [160, 55] on link "Квартира" at bounding box center [161, 52] width 33 height 11
type input "36"
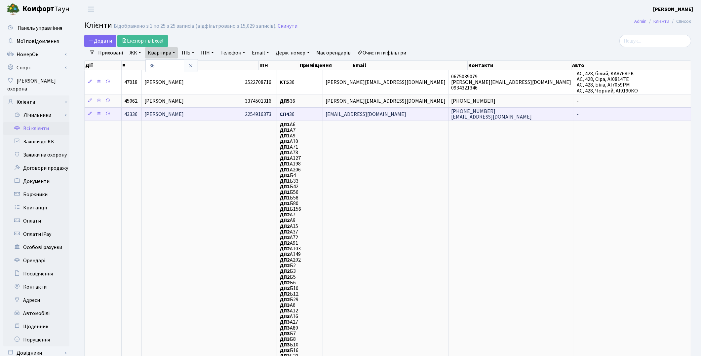
click at [215, 111] on td "[PERSON_NAME]" at bounding box center [192, 113] width 100 height 13
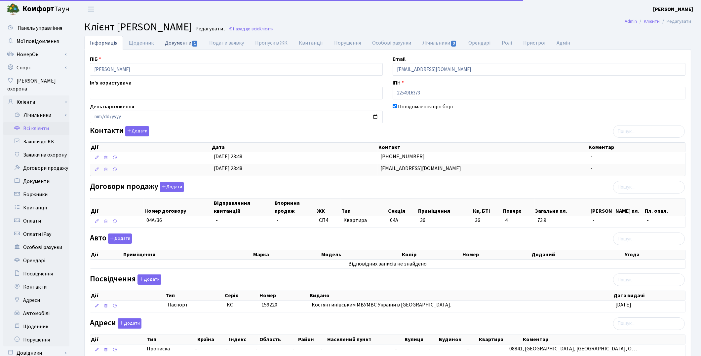
click at [187, 47] on link "Документи 1" at bounding box center [181, 43] width 44 height 14
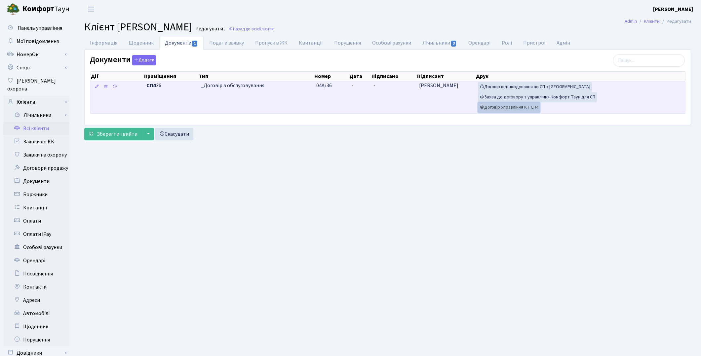
click at [509, 108] on link "Договір Управління КТ СП4" at bounding box center [509, 107] width 62 height 10
click at [537, 85] on link "Договір відшкодування по СП з Екві" at bounding box center [535, 87] width 114 height 10
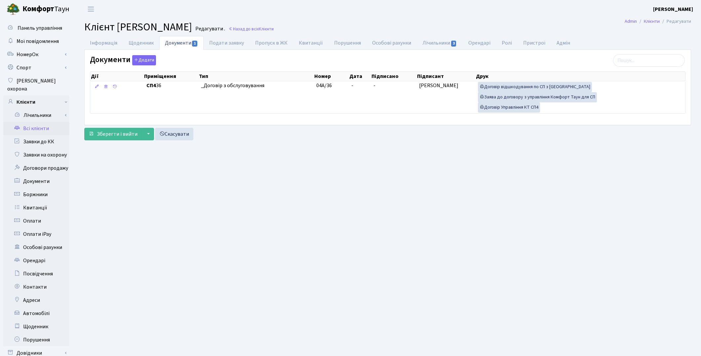
click at [592, 259] on main "Admin Клієнти Редагувати Клієнт Хомяк Петро Станіславович Редагувати . Назад до…" at bounding box center [387, 210] width 627 height 385
click at [46, 122] on link "Всі клієнти" at bounding box center [36, 128] width 66 height 13
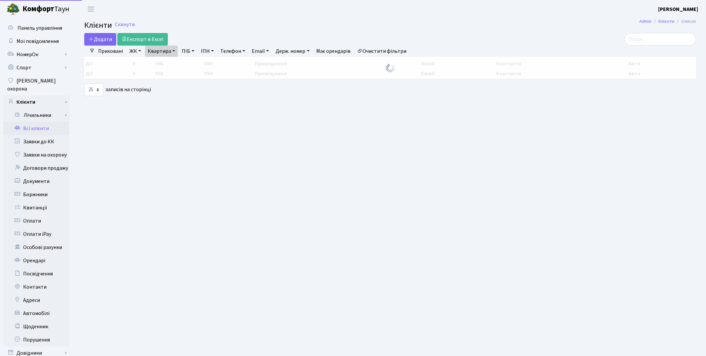
select select "25"
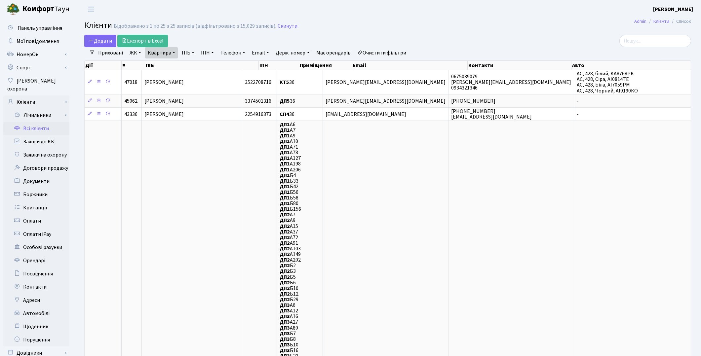
click at [394, 55] on link "Очистити фільтри" at bounding box center [382, 52] width 55 height 11
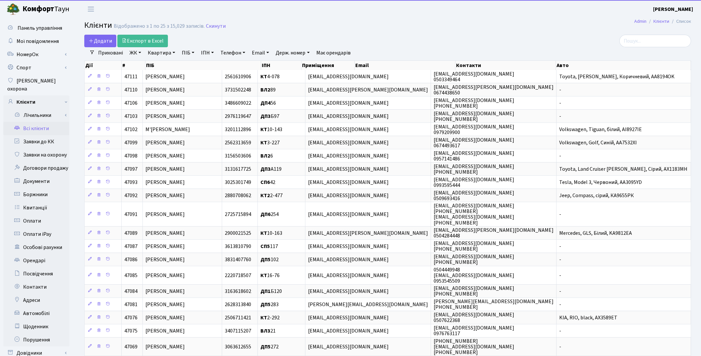
click at [186, 53] on link "ПІБ" at bounding box center [188, 52] width 18 height 11
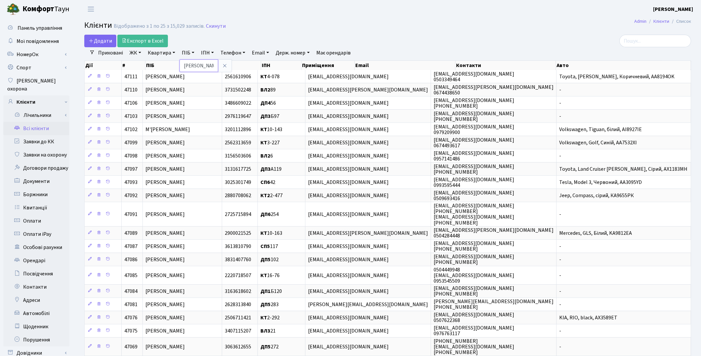
type input "[PERSON_NAME]"
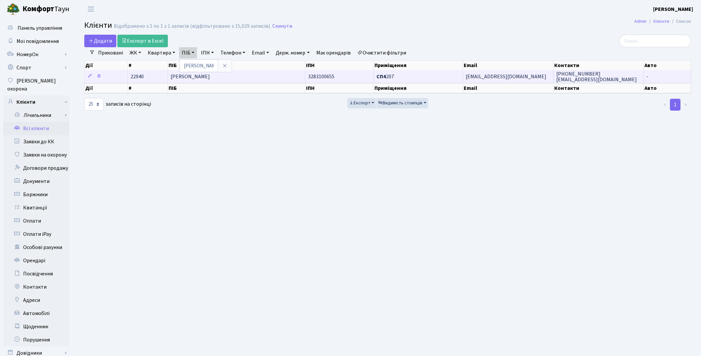
click at [200, 75] on span "[PERSON_NAME]" at bounding box center [190, 76] width 39 height 7
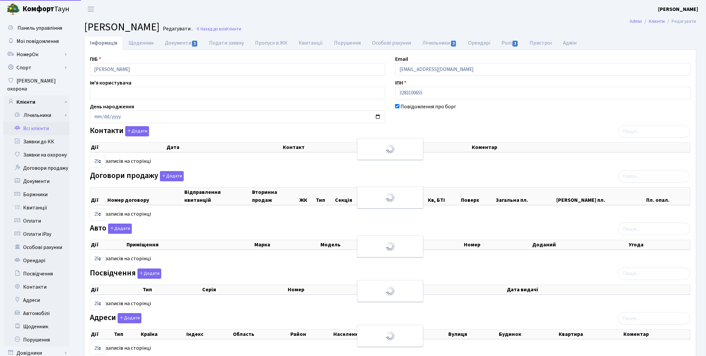
select select "25"
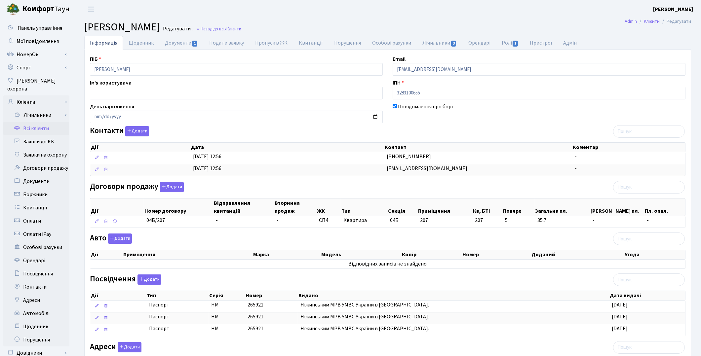
click at [435, 20] on main "Admin Клієнти Редагувати Клієнт Кудревич Артем Ігорович Редагувати . Назад до в…" at bounding box center [387, 220] width 627 height 404
click at [40, 124] on link "Всі клієнти" at bounding box center [36, 128] width 66 height 13
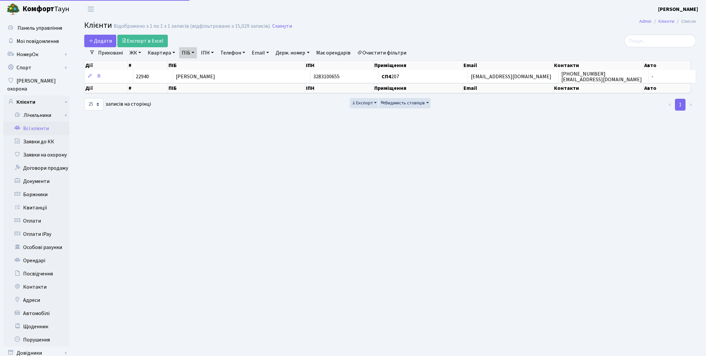
select select "25"
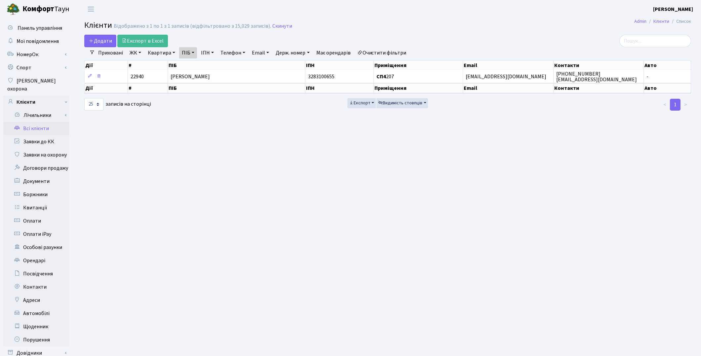
click at [388, 50] on link "Очистити фільтри" at bounding box center [382, 52] width 55 height 11
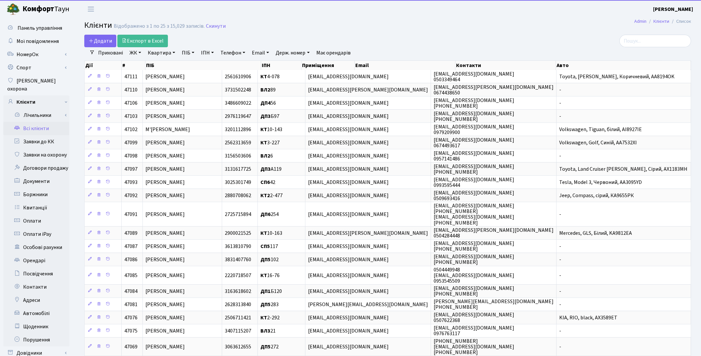
click at [166, 57] on link "Квартира" at bounding box center [161, 52] width 33 height 11
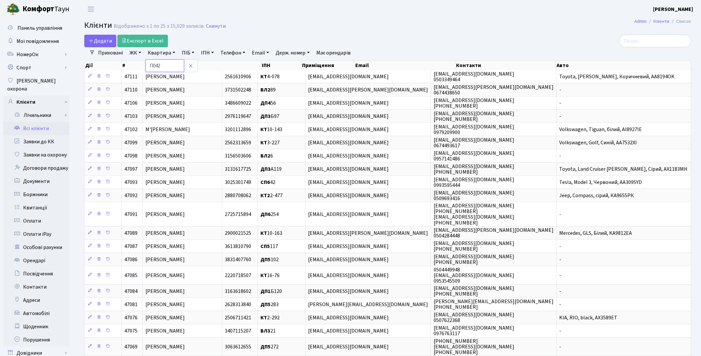
type input "П042"
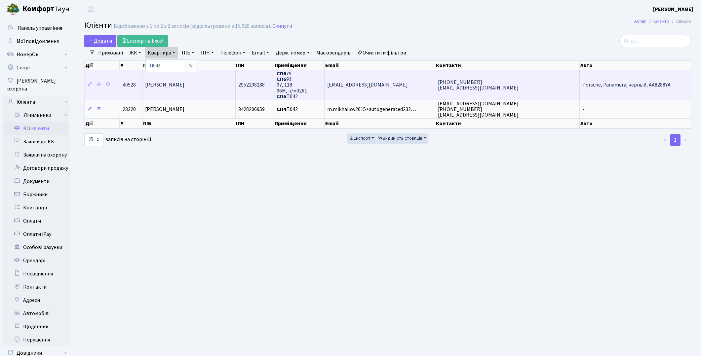
click at [182, 90] on td "Павлова Олена Олександрівна" at bounding box center [188, 85] width 93 height 30
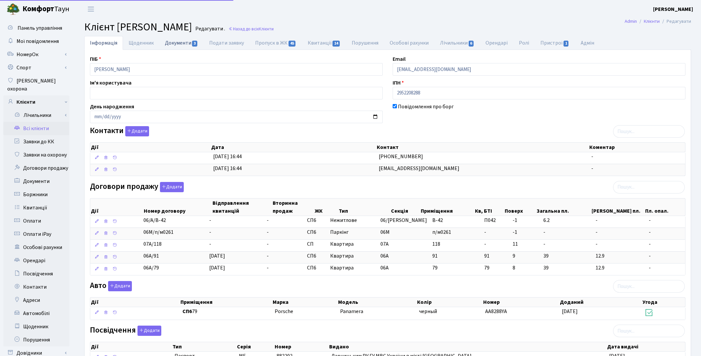
click at [169, 44] on link "Документи 3" at bounding box center [181, 43] width 44 height 14
select select "25"
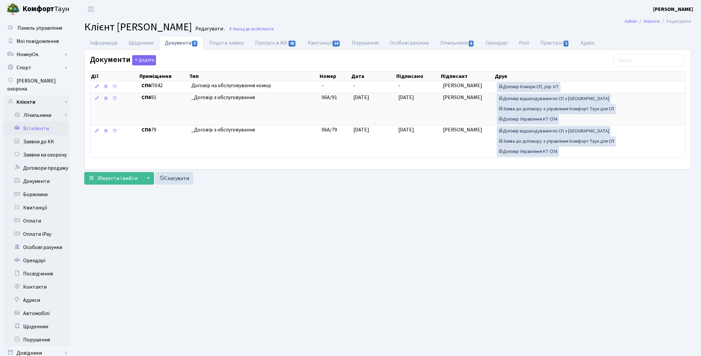
click at [36, 122] on link "Всі клієнти" at bounding box center [36, 128] width 66 height 13
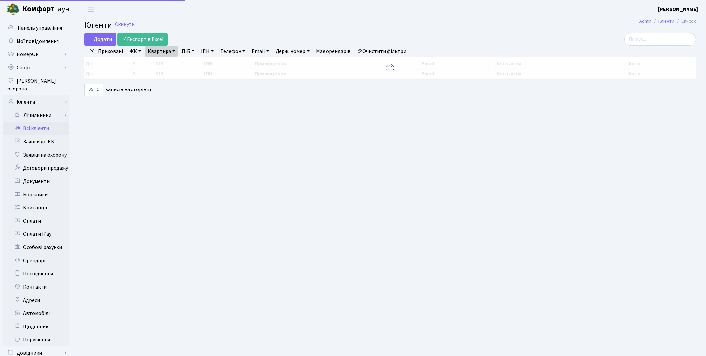
select select "25"
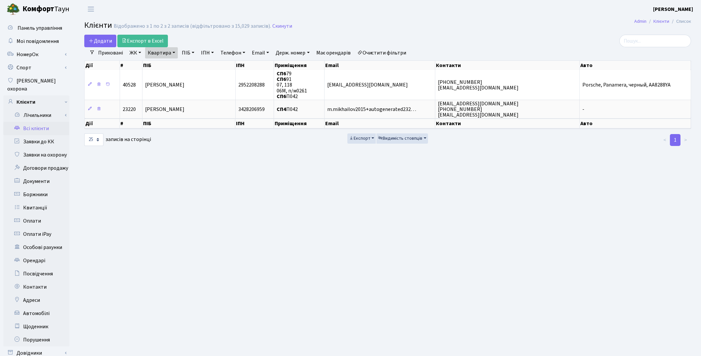
click at [153, 53] on link "Квартира" at bounding box center [161, 52] width 33 height 11
type input "2"
type input "105"
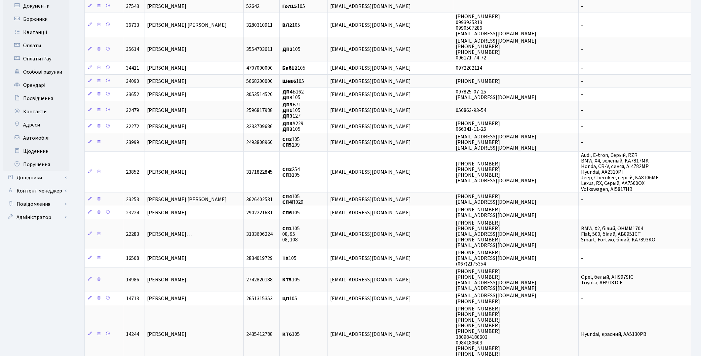
scroll to position [183, 0]
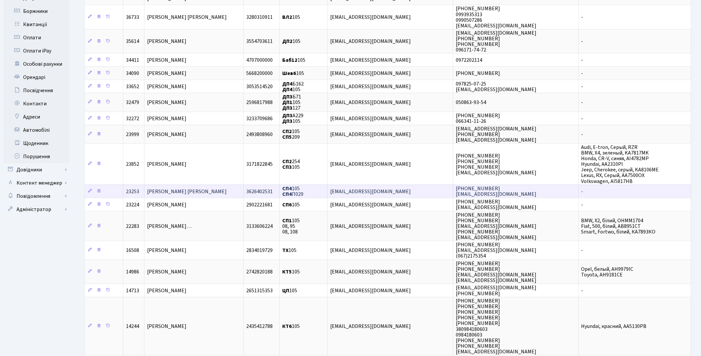
click at [186, 188] on span "[PERSON_NAME] [PERSON_NAME]" at bounding box center [187, 191] width 80 height 7
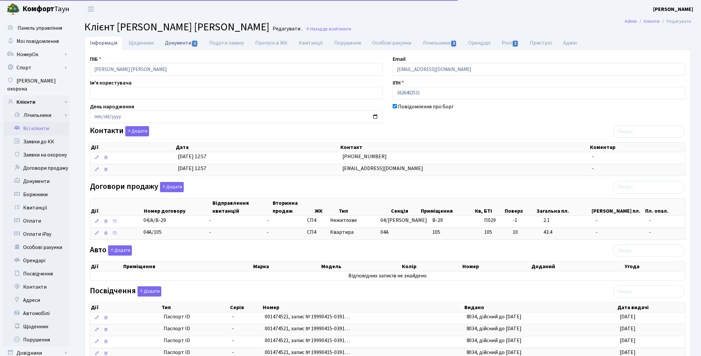
click at [179, 44] on link "Документи 2" at bounding box center [181, 43] width 44 height 14
select select "25"
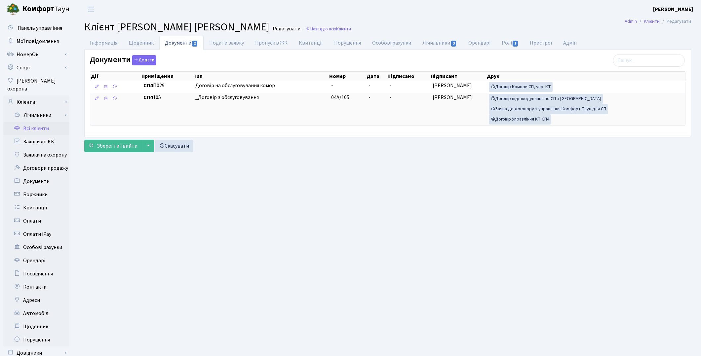
click at [31, 125] on link "Всі клієнти" at bounding box center [36, 128] width 66 height 13
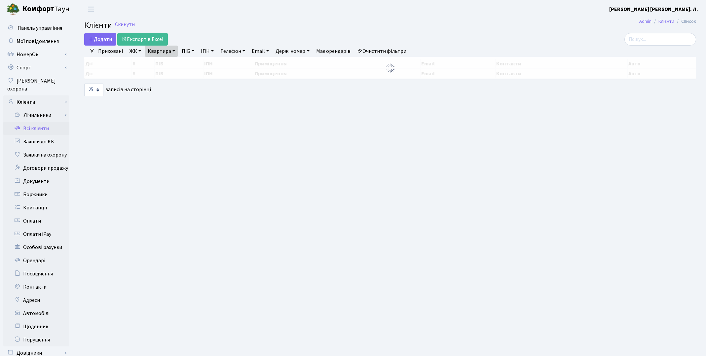
select select "25"
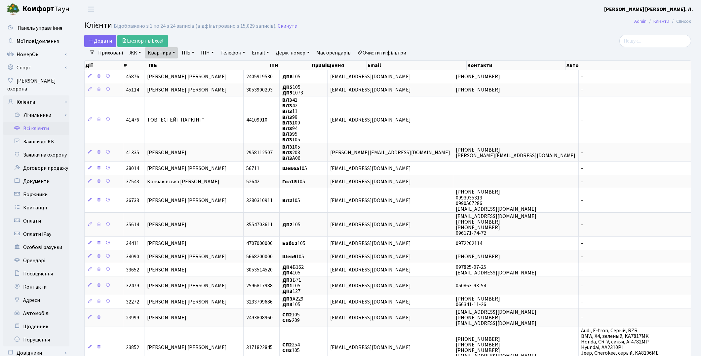
click at [162, 53] on link "Квартира" at bounding box center [161, 52] width 33 height 11
click at [167, 66] on input "105" at bounding box center [164, 65] width 39 height 13
type input "1"
type input "п042"
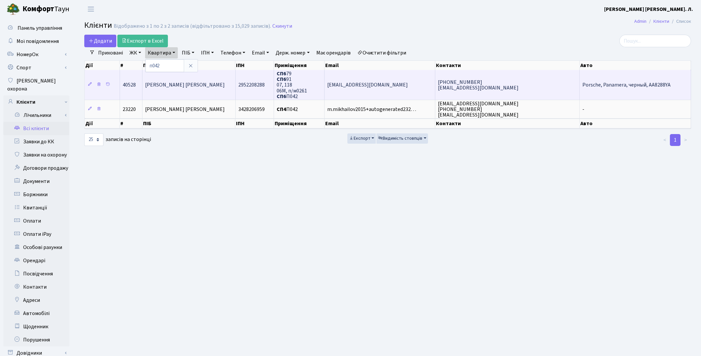
click at [174, 86] on span "[PERSON_NAME]" at bounding box center [185, 85] width 80 height 7
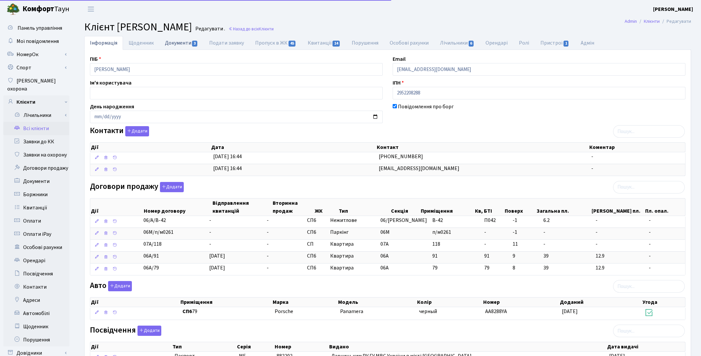
click at [184, 42] on link "Документи 3" at bounding box center [181, 43] width 44 height 14
select select "25"
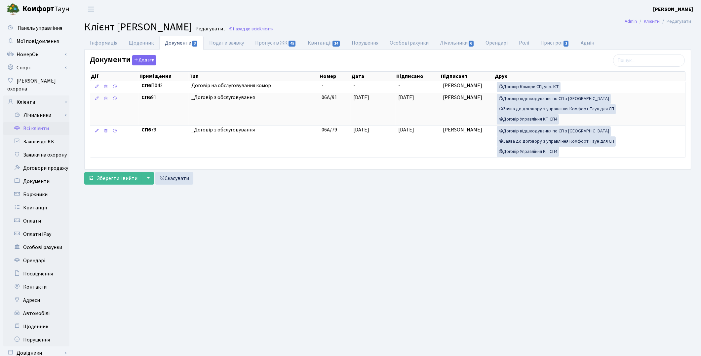
click at [36, 122] on link "Всі клієнти" at bounding box center [36, 128] width 66 height 13
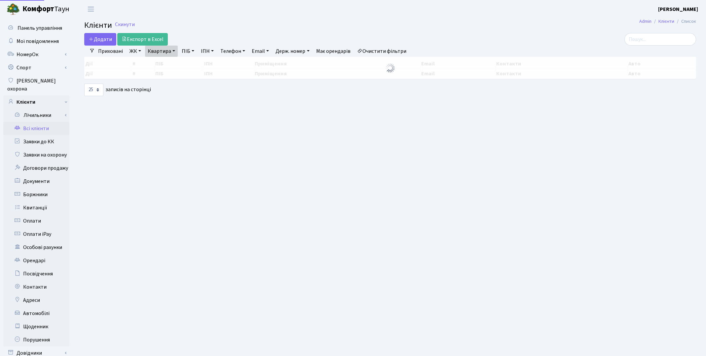
select select "25"
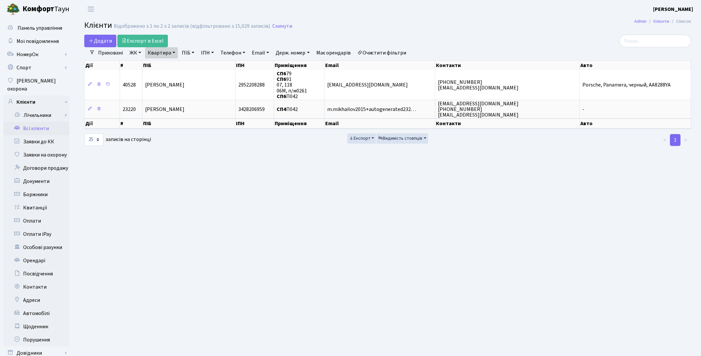
click at [385, 54] on link "Очистити фільтри" at bounding box center [382, 52] width 55 height 11
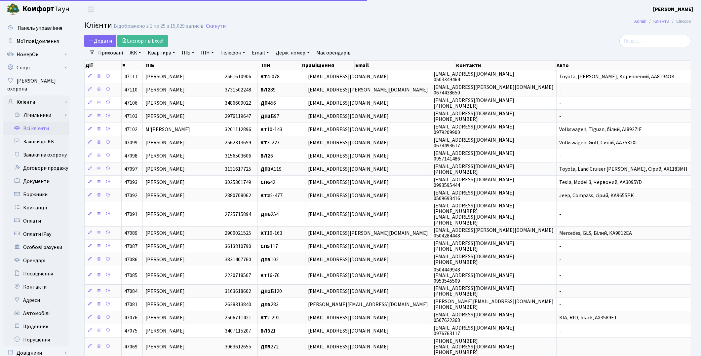
click at [189, 56] on link "ПІБ" at bounding box center [188, 52] width 18 height 11
type input "кудрев"
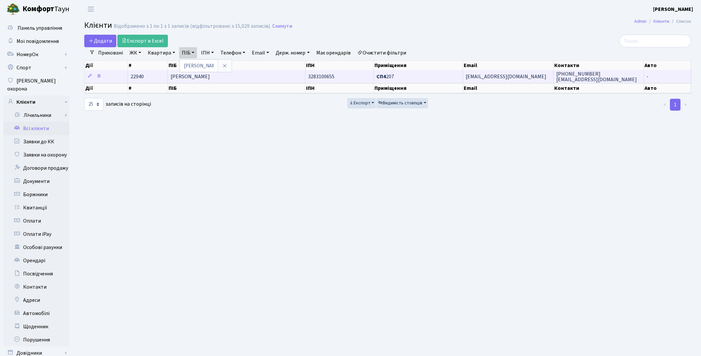
click at [204, 80] on td "[PERSON_NAME]" at bounding box center [236, 76] width 137 height 13
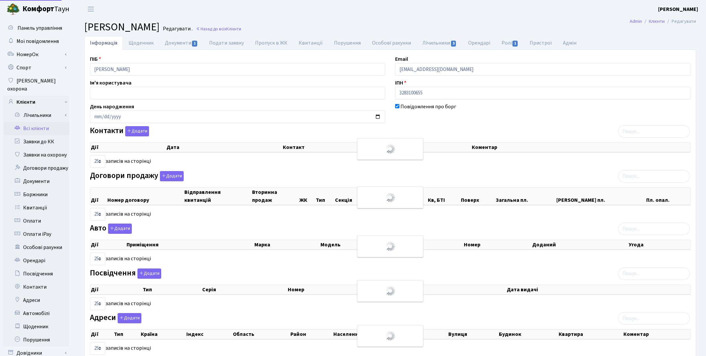
select select "25"
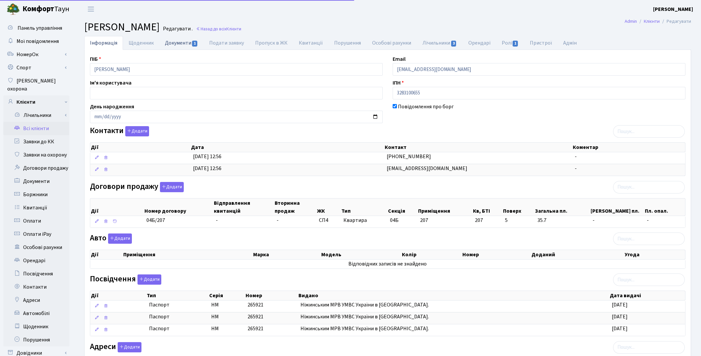
click at [179, 44] on link "Документи 1" at bounding box center [181, 43] width 44 height 14
select select "25"
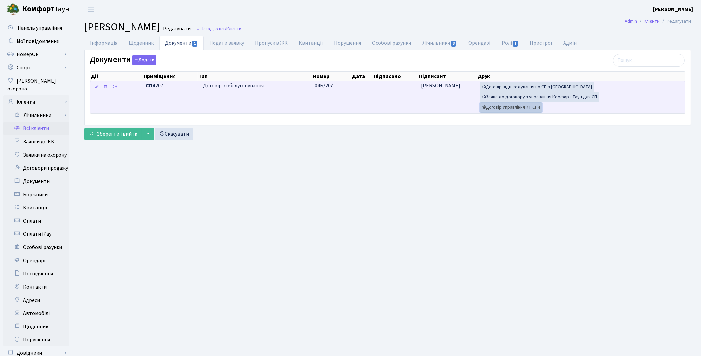
click at [507, 107] on link "Договір Управління КТ СП4" at bounding box center [511, 107] width 62 height 10
click at [517, 89] on link "Договір відшкодування по СП з Екві" at bounding box center [537, 87] width 114 height 10
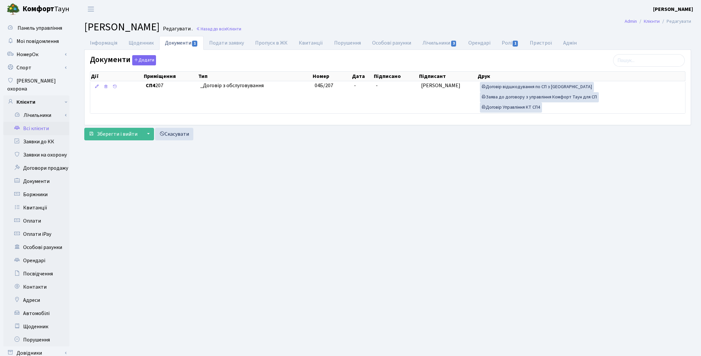
click at [30, 122] on link "Всі клієнти" at bounding box center [36, 128] width 66 height 13
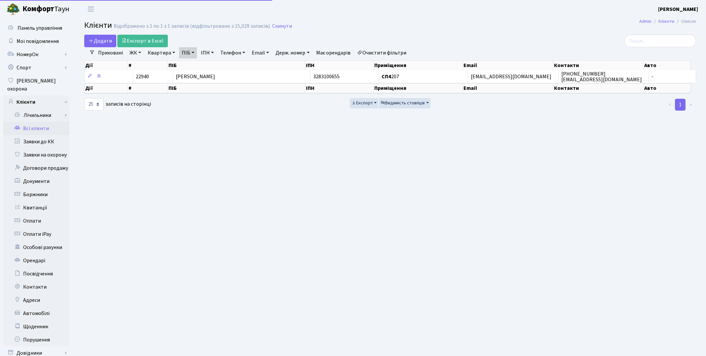
select select "25"
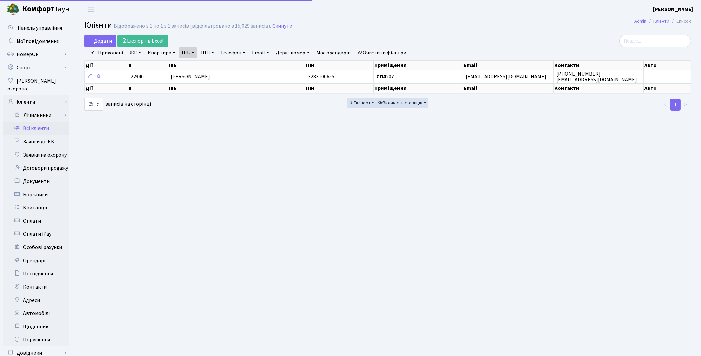
click at [159, 54] on link "Квартира" at bounding box center [161, 52] width 33 height 11
click at [383, 55] on link "Очистити фільтри" at bounding box center [382, 52] width 55 height 11
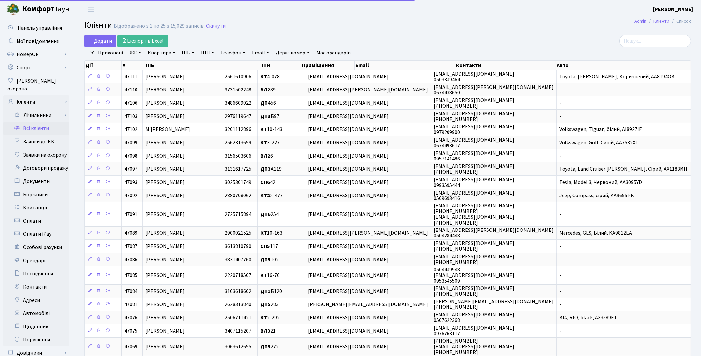
click at [168, 52] on link "Квартира" at bounding box center [161, 52] width 33 height 11
type input "346"
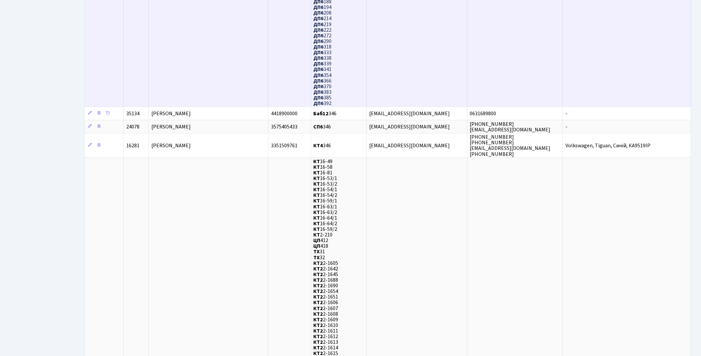
scroll to position [587, 0]
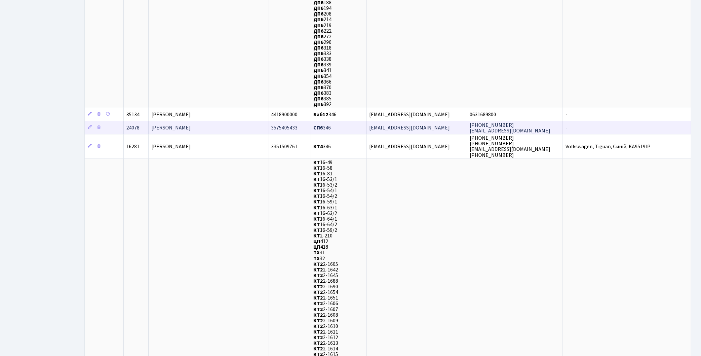
click at [191, 124] on span "[PERSON_NAME]" at bounding box center [170, 127] width 39 height 7
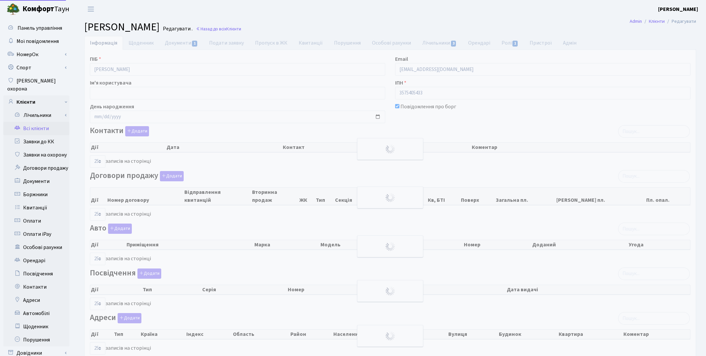
select select "25"
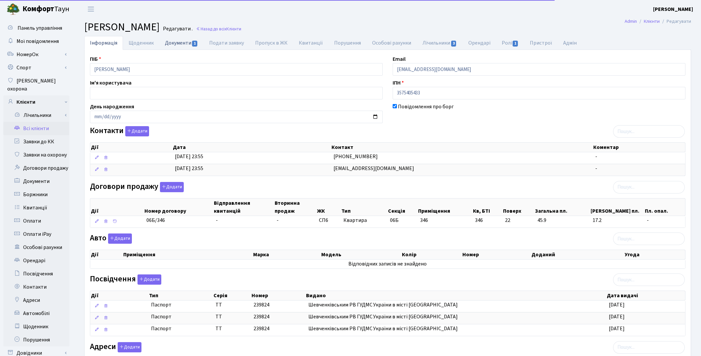
click at [174, 47] on link "Документи 1" at bounding box center [181, 43] width 44 height 14
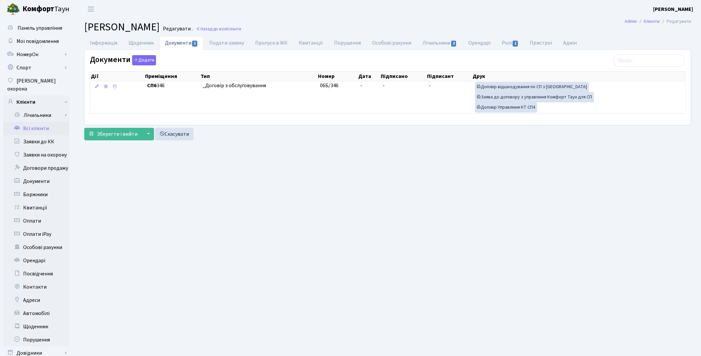
click at [30, 122] on link "Всі клієнти" at bounding box center [36, 128] width 66 height 13
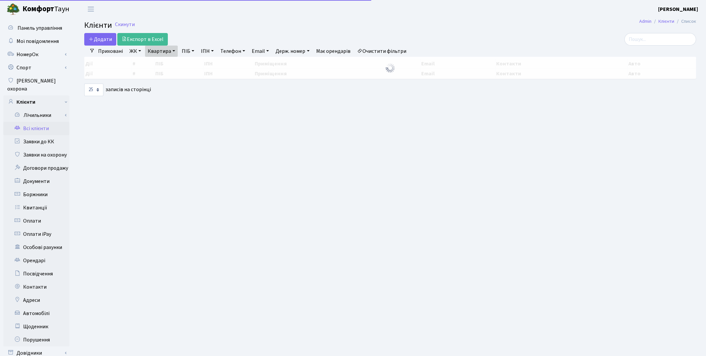
select select "25"
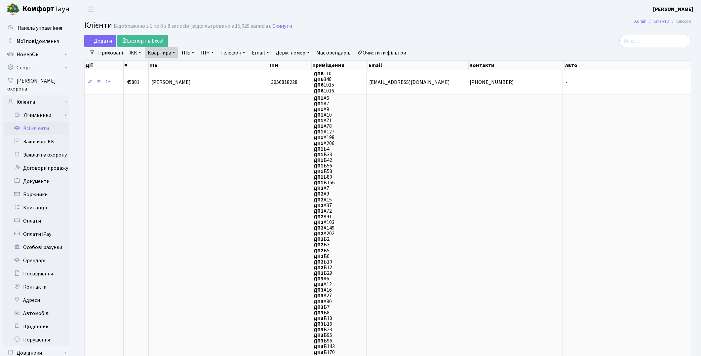
click at [409, 53] on link "Очистити фільтри" at bounding box center [382, 52] width 55 height 11
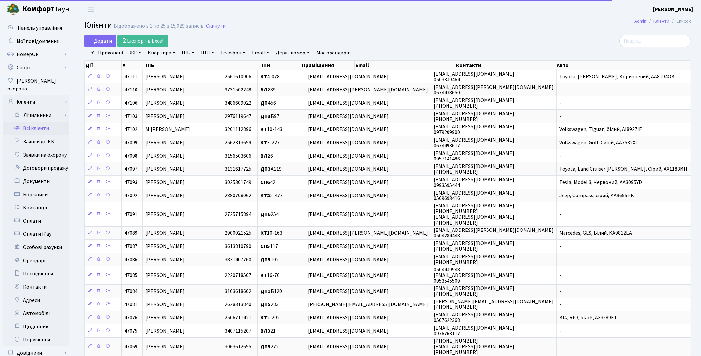
click at [157, 55] on link "Квартира" at bounding box center [161, 52] width 33 height 11
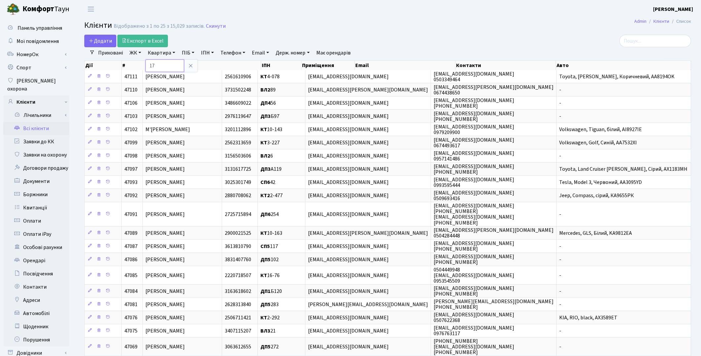
type input "17"
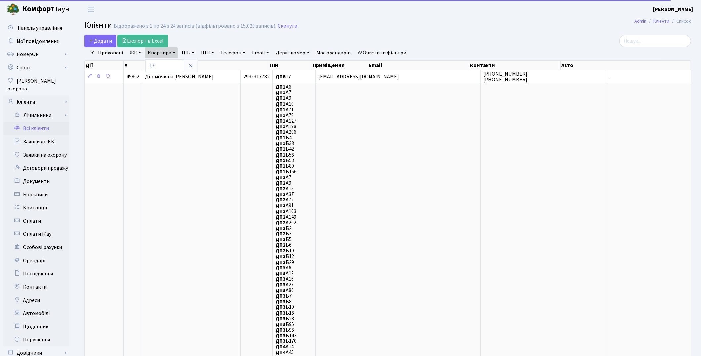
click at [136, 51] on link "ЖК" at bounding box center [135, 52] width 17 height 11
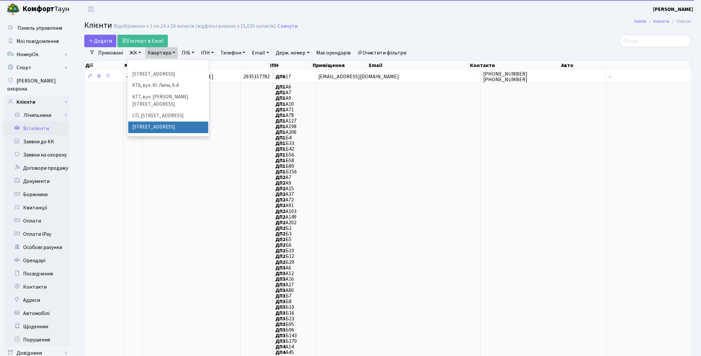
scroll to position [110, 0]
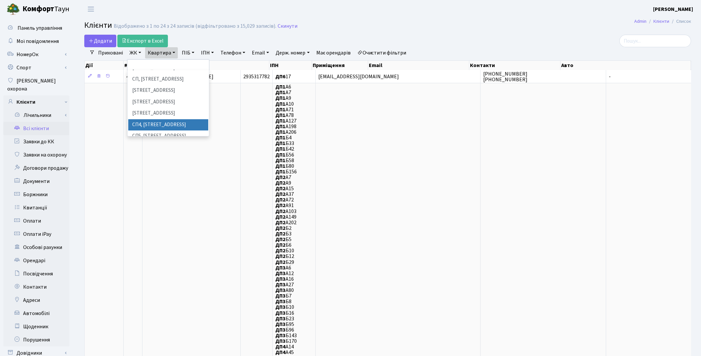
click at [149, 119] on li "СП4, Столичне шосе, 5" at bounding box center [168, 125] width 80 height 12
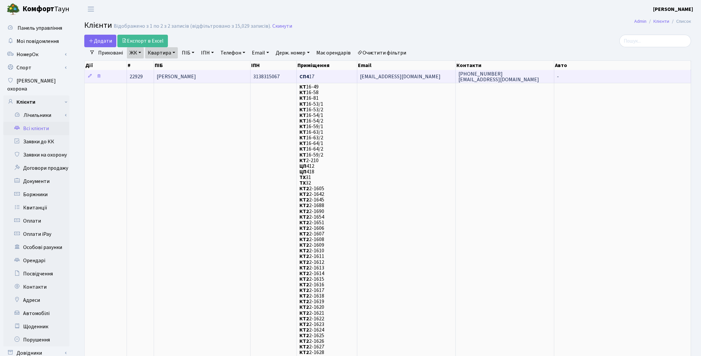
click at [184, 76] on span "[PERSON_NAME]" at bounding box center [176, 76] width 39 height 7
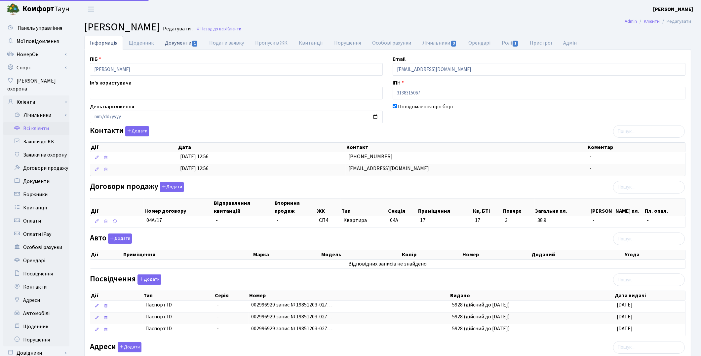
click at [169, 44] on link "Документи 1" at bounding box center [181, 43] width 44 height 14
select select "25"
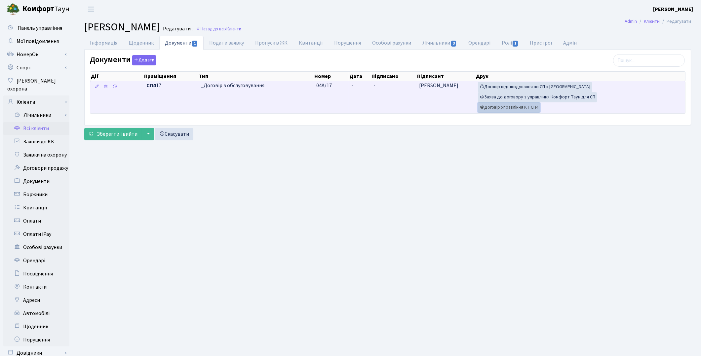
click at [510, 108] on link "Договір Управління КТ СП4" at bounding box center [509, 107] width 62 height 10
click at [547, 85] on link "Договір відшкодування по СП з Екві" at bounding box center [535, 87] width 114 height 10
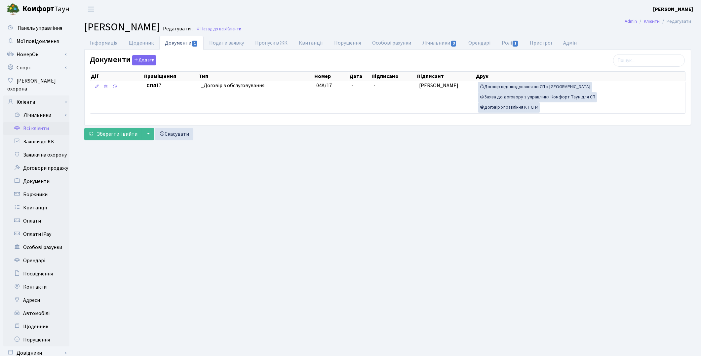
click at [501, 281] on main "Admin Клієнти Редагувати Клієнт Петренко Юлія Віталіївна Редагувати . Назад до …" at bounding box center [387, 210] width 627 height 385
click at [40, 123] on link "Всі клієнти" at bounding box center [36, 128] width 66 height 13
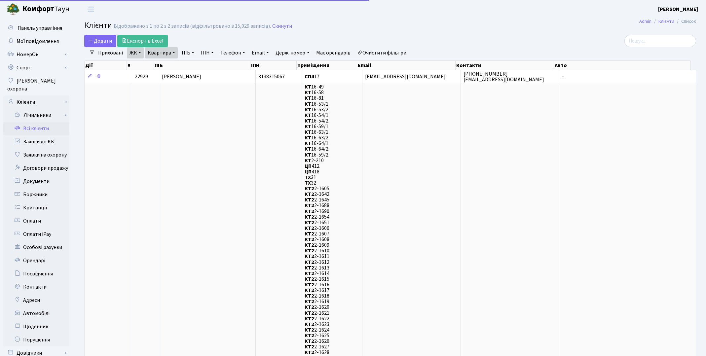
select select "25"
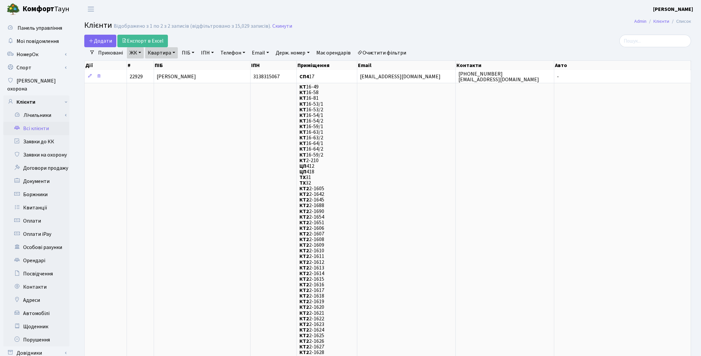
click at [404, 54] on link "Очистити фільтри" at bounding box center [382, 52] width 55 height 11
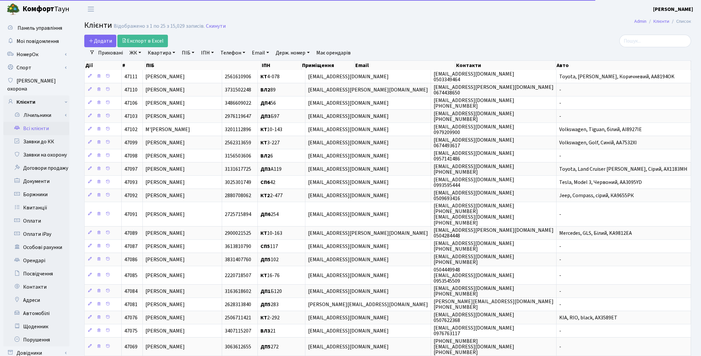
click at [157, 50] on link "Квартира" at bounding box center [161, 52] width 33 height 11
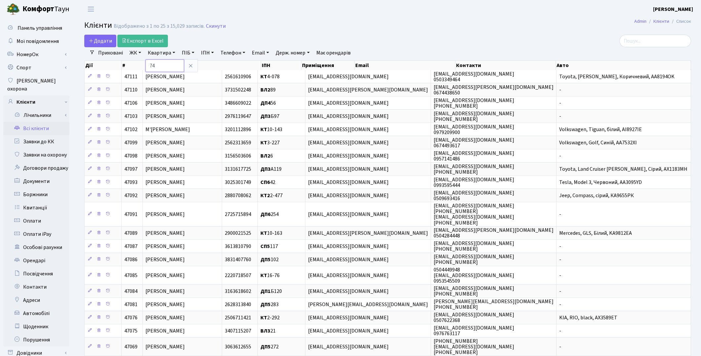
type input "74"
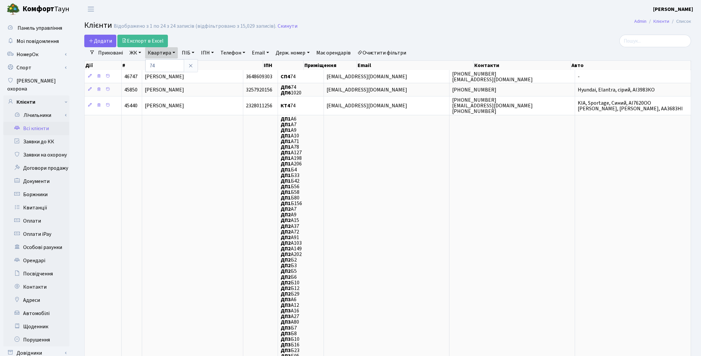
click at [130, 50] on link "ЖК" at bounding box center [135, 52] width 17 height 11
click at [154, 131] on li "СП5, [STREET_ADDRESS]" at bounding box center [168, 137] width 80 height 12
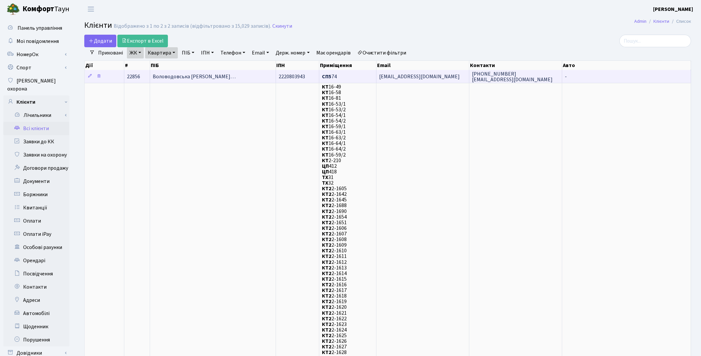
click at [206, 75] on span "Воловодовська Лілія Олександрівн…" at bounding box center [194, 76] width 83 height 7
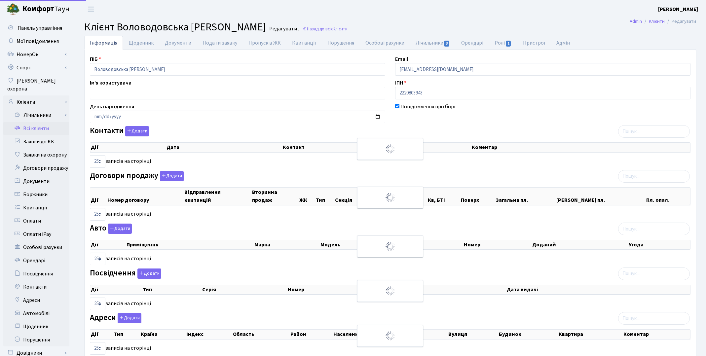
select select "25"
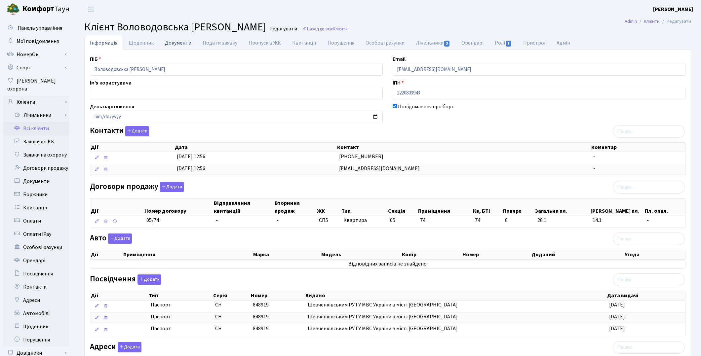
click at [175, 39] on link "Документи" at bounding box center [178, 43] width 38 height 14
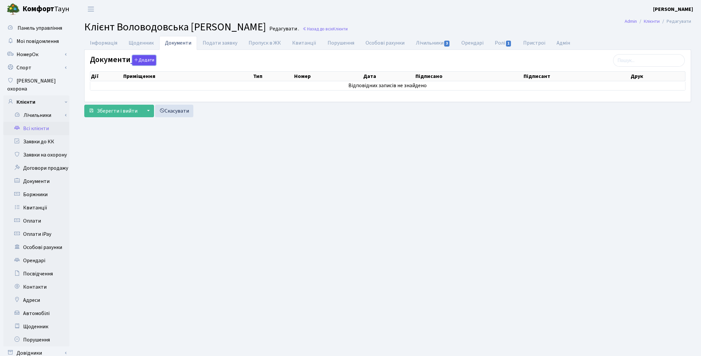
click at [147, 62] on button "Додати" at bounding box center [144, 60] width 24 height 10
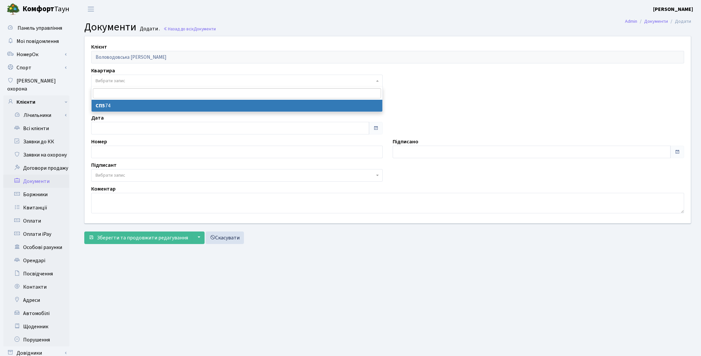
click at [110, 79] on span "Вибрати запис" at bounding box center [111, 81] width 30 height 7
select select "36367"
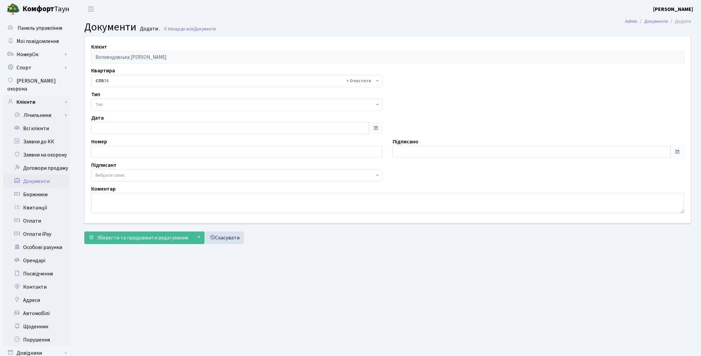
click at [108, 102] on span "Тип" at bounding box center [235, 104] width 279 height 7
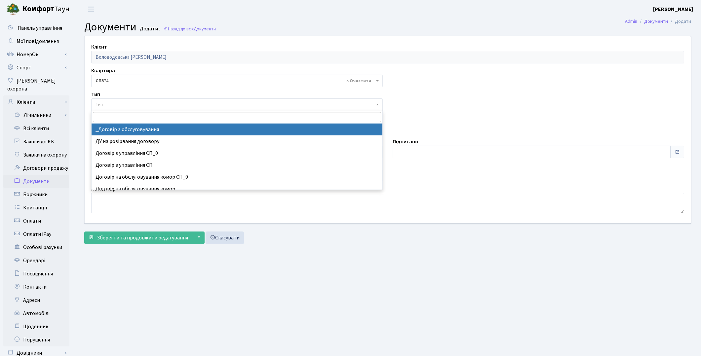
select select "289"
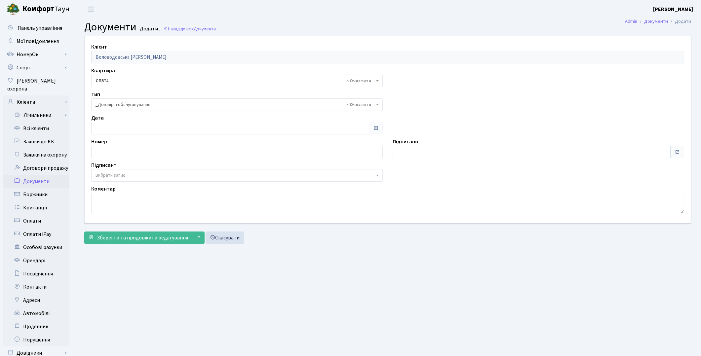
click at [141, 175] on span "Вибрати запис" at bounding box center [235, 175] width 279 height 7
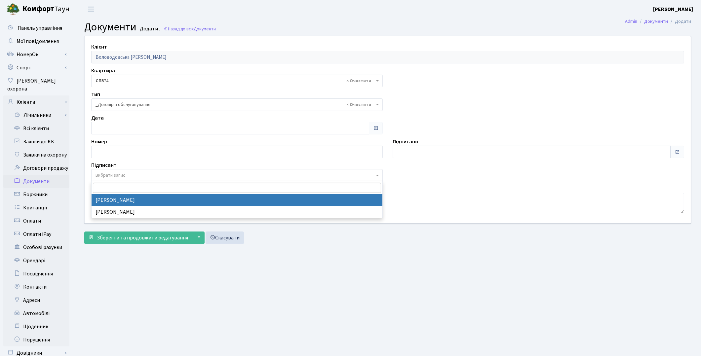
select select "74"
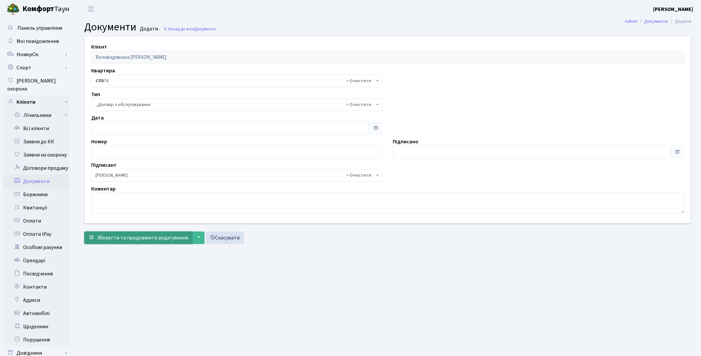
click at [156, 240] on span "Зберегти та продовжити редагування" at bounding box center [142, 237] width 91 height 7
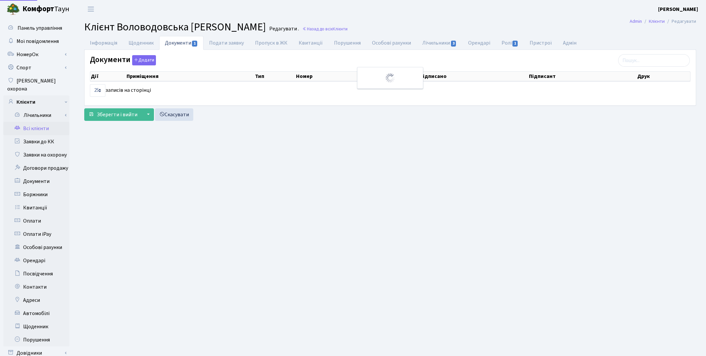
select select "25"
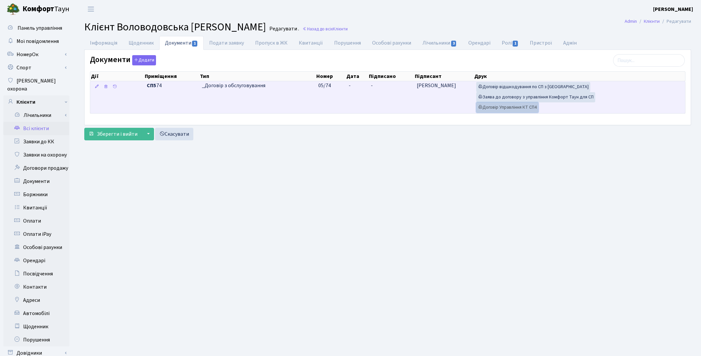
click at [485, 108] on link "Договір Управління КТ СП4" at bounding box center [507, 107] width 62 height 10
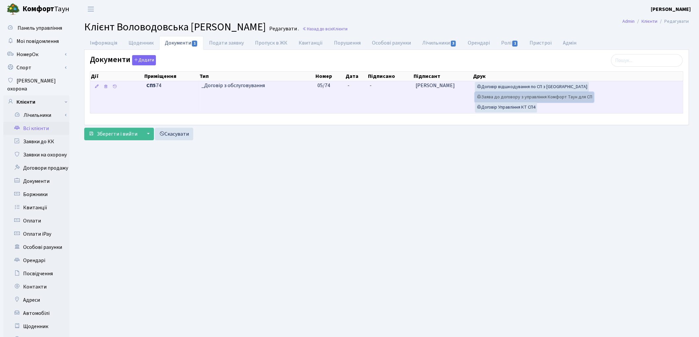
click at [533, 97] on link "Заява до договору з управління Комфорт Таун для СП" at bounding box center [534, 97] width 119 height 10
click at [526, 87] on link "Договір відшкодування по СП з [GEOGRAPHIC_DATA]" at bounding box center [532, 87] width 114 height 10
